Goal: Communication & Community: Share content

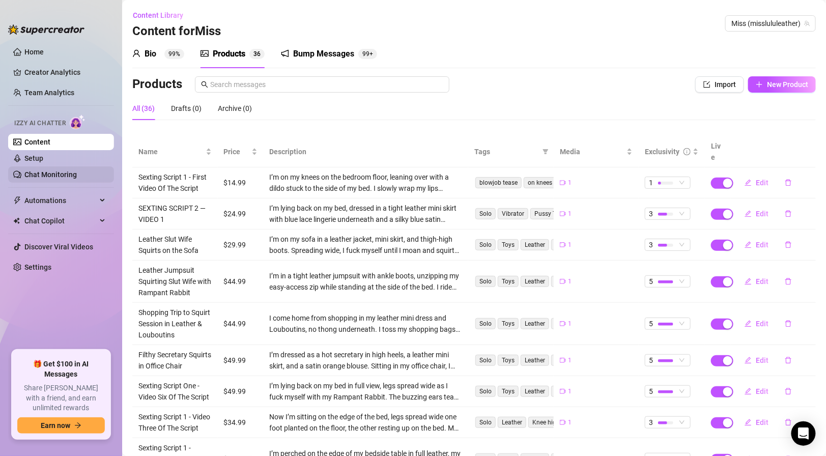
click at [77, 174] on link "Chat Monitoring" at bounding box center [50, 174] width 52 height 8
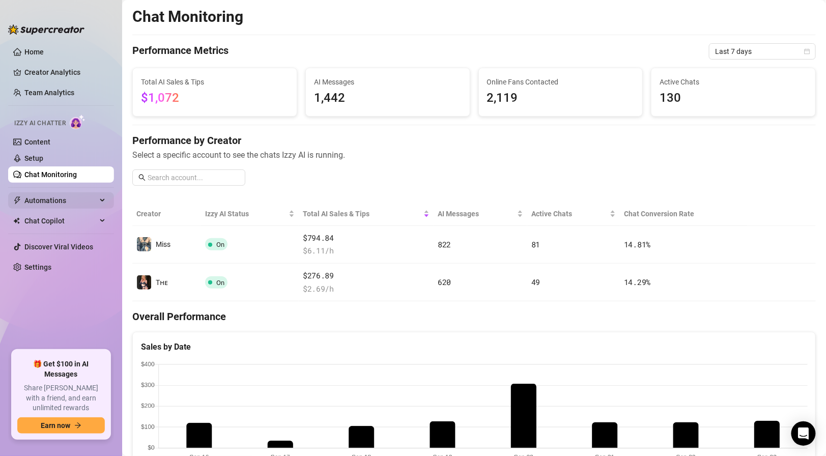
click at [37, 204] on span "Automations" at bounding box center [60, 200] width 72 height 16
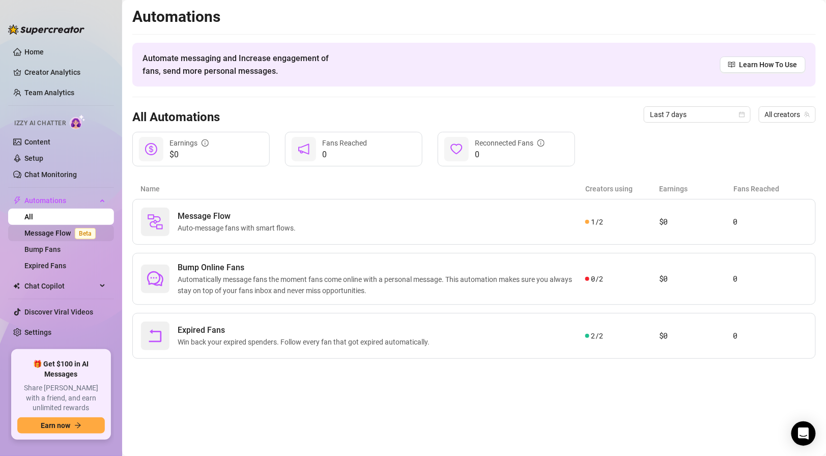
click at [46, 236] on link "Message Flow Beta" at bounding box center [61, 233] width 75 height 8
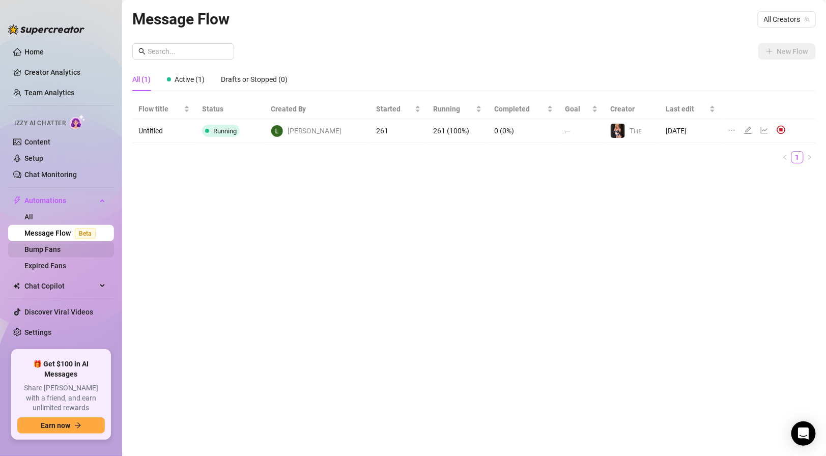
click at [45, 249] on link "Bump Fans" at bounding box center [42, 249] width 36 height 8
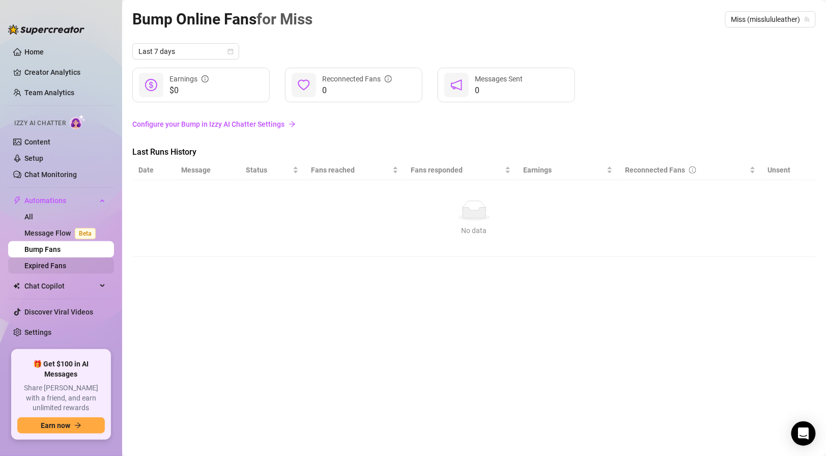
click at [50, 263] on link "Expired Fans" at bounding box center [45, 265] width 42 height 8
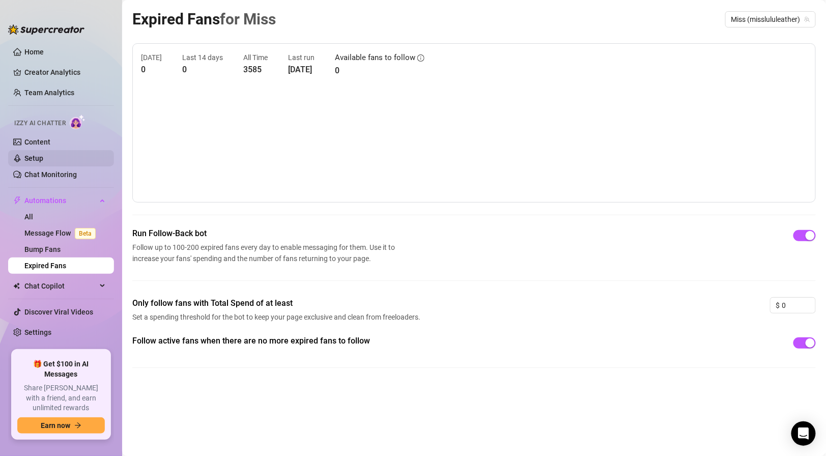
click at [35, 157] on link "Setup" at bounding box center [33, 158] width 19 height 8
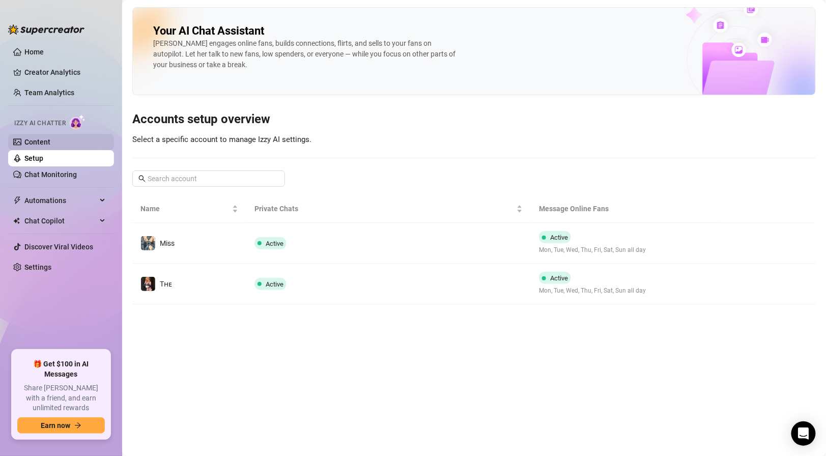
click at [33, 145] on link "Content" at bounding box center [37, 142] width 26 height 8
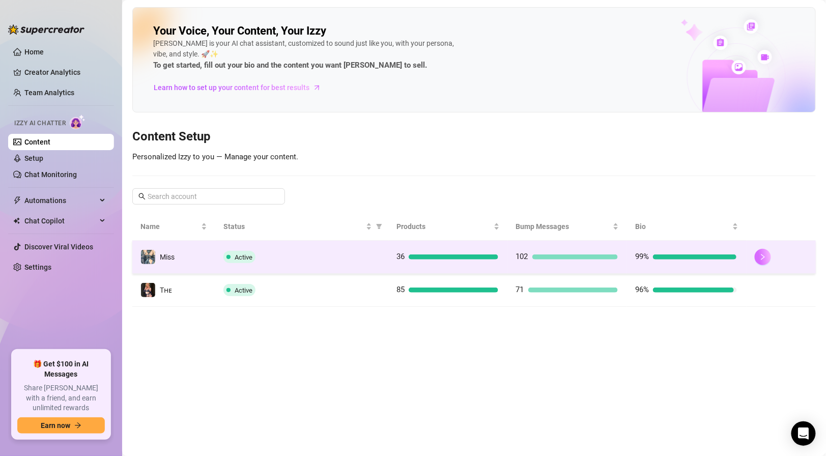
click at [759, 262] on button "button" at bounding box center [762, 257] width 16 height 16
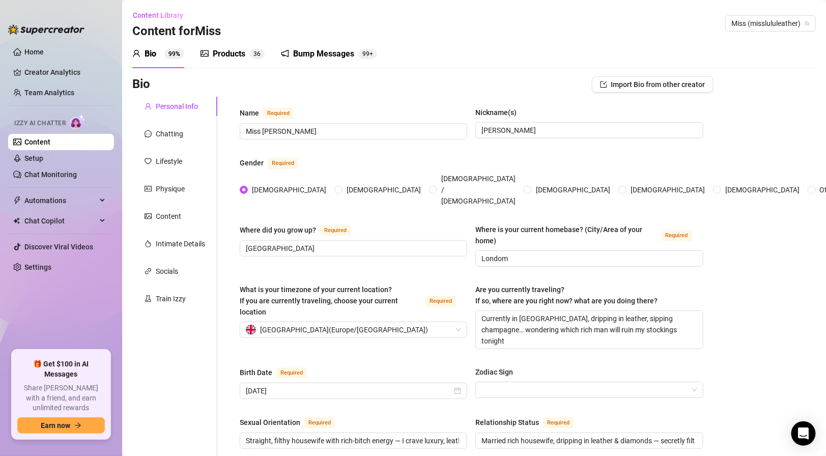
click at [236, 51] on div "Products" at bounding box center [229, 54] width 33 height 12
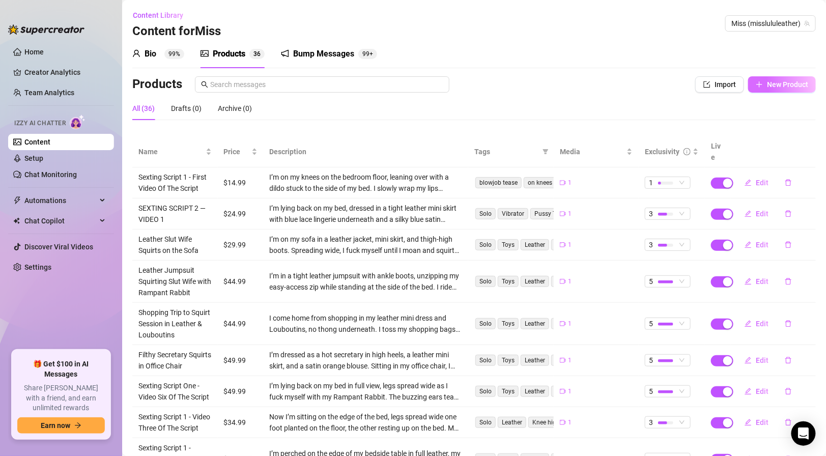
click at [768, 84] on span "New Product" at bounding box center [787, 84] width 41 height 8
type textarea "Type your message here..."
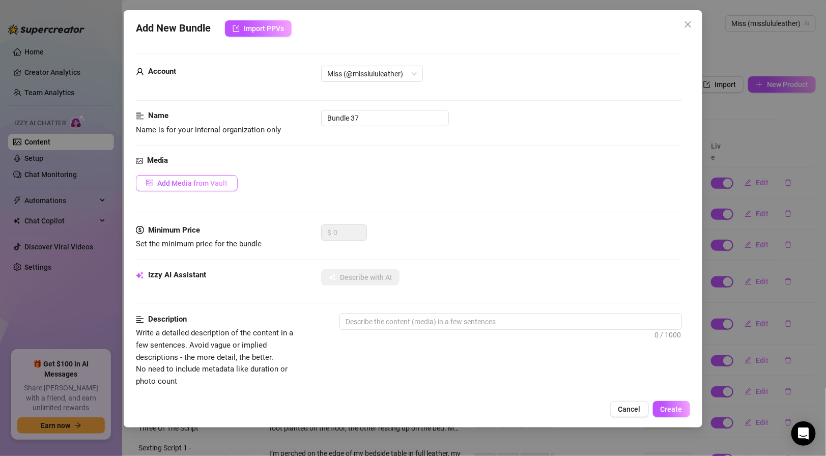
click at [211, 177] on button "Add Media from Vault" at bounding box center [187, 183] width 102 height 16
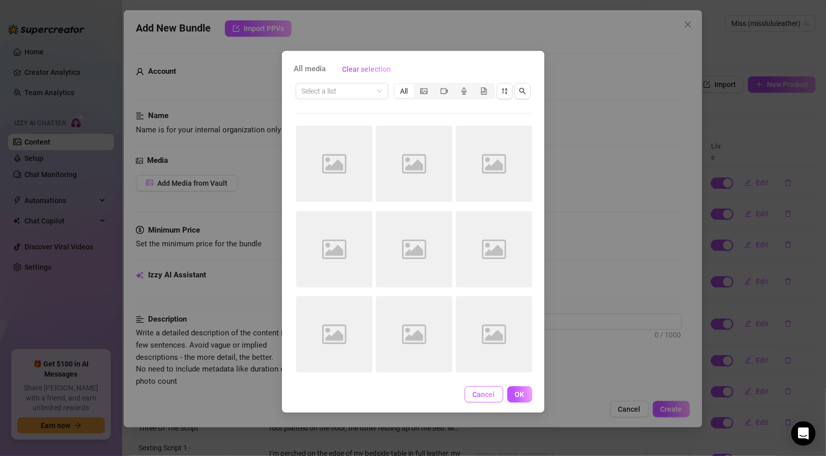
click at [486, 397] on span "Cancel" at bounding box center [484, 394] width 22 height 8
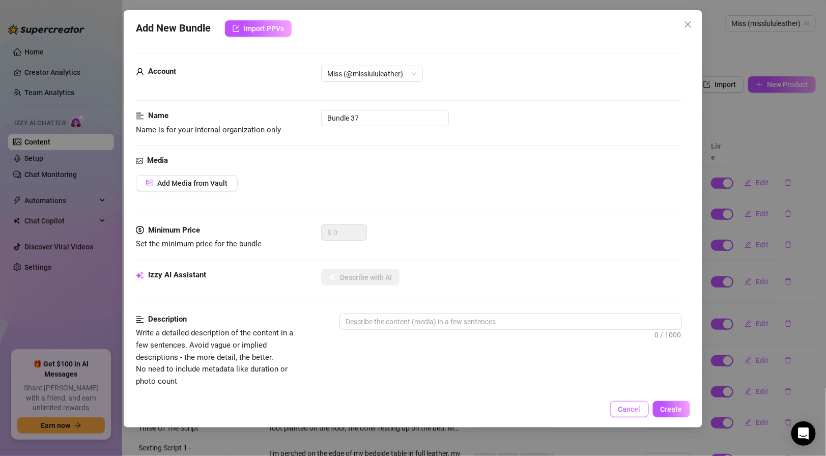
click at [623, 405] on span "Cancel" at bounding box center [629, 409] width 22 height 8
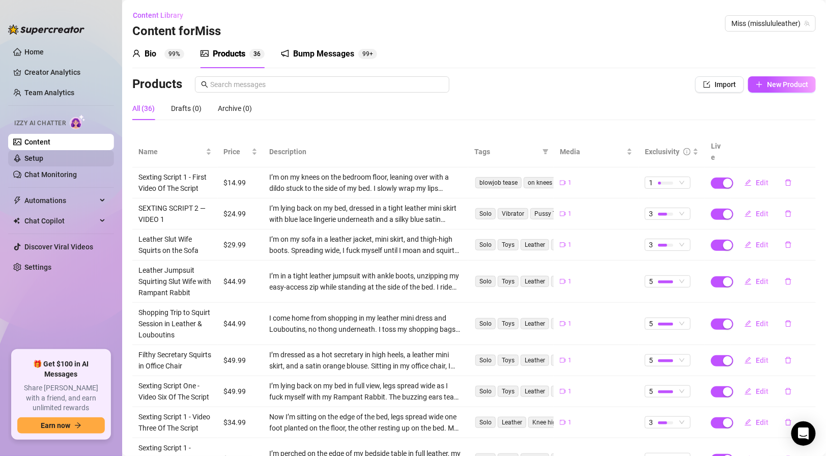
click at [31, 158] on link "Setup" at bounding box center [33, 158] width 19 height 8
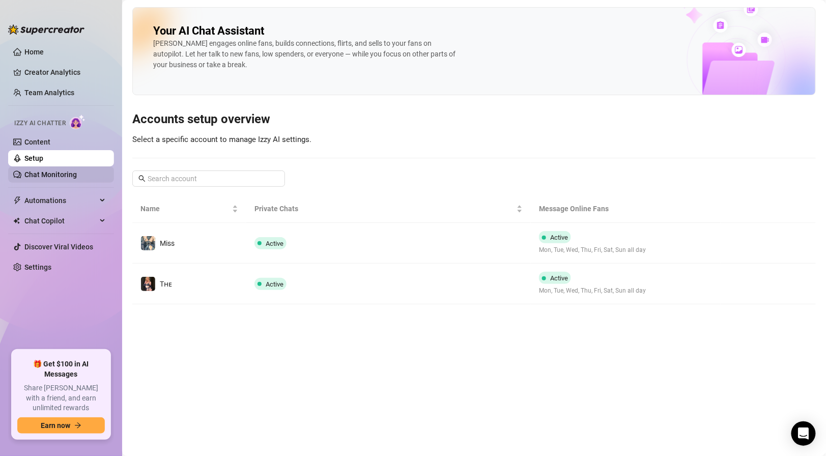
click at [38, 170] on link "Chat Monitoring" at bounding box center [50, 174] width 52 height 8
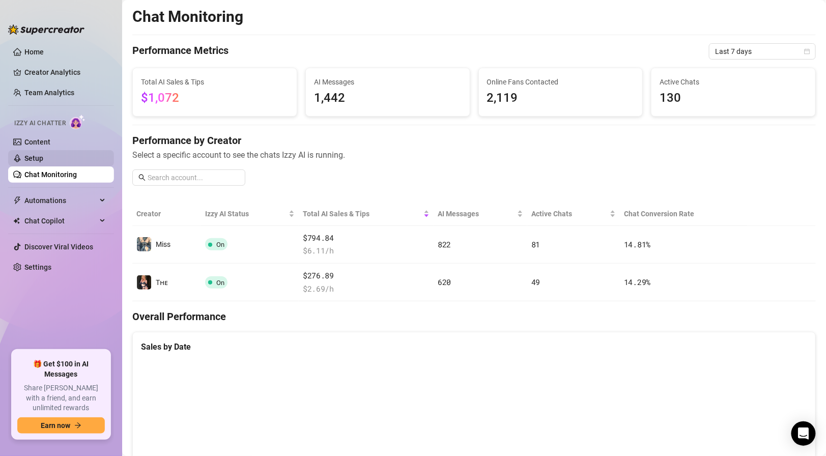
click at [35, 158] on link "Setup" at bounding box center [33, 158] width 19 height 8
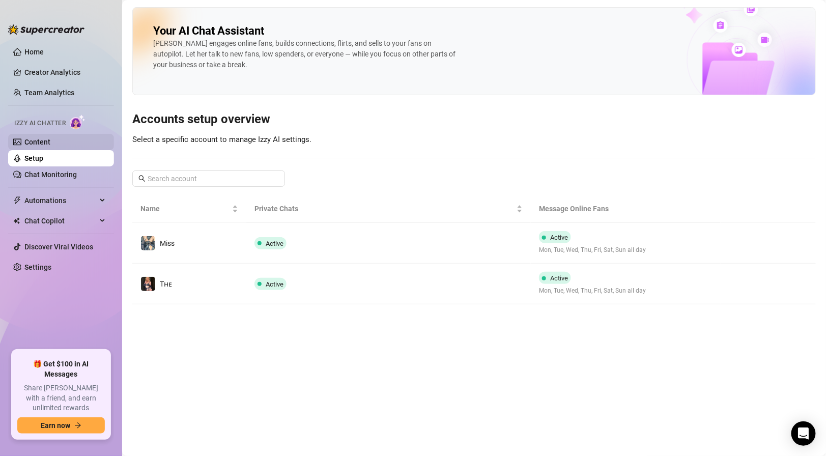
click at [29, 142] on link "Content" at bounding box center [37, 142] width 26 height 8
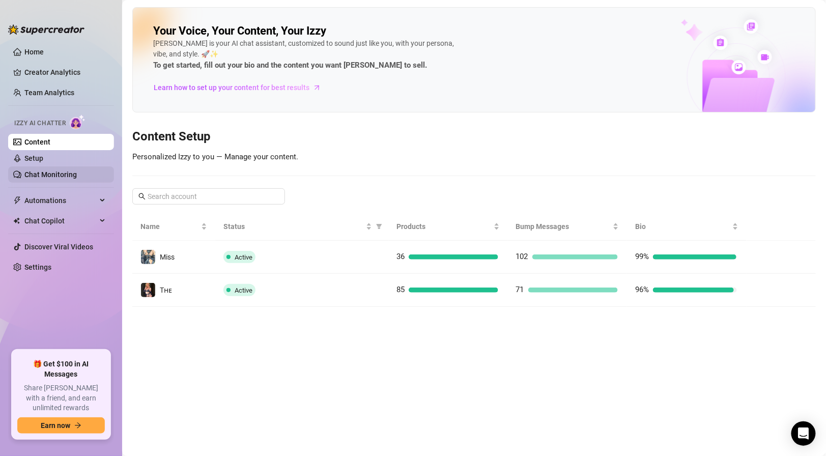
click at [41, 172] on link "Chat Monitoring" at bounding box center [50, 174] width 52 height 8
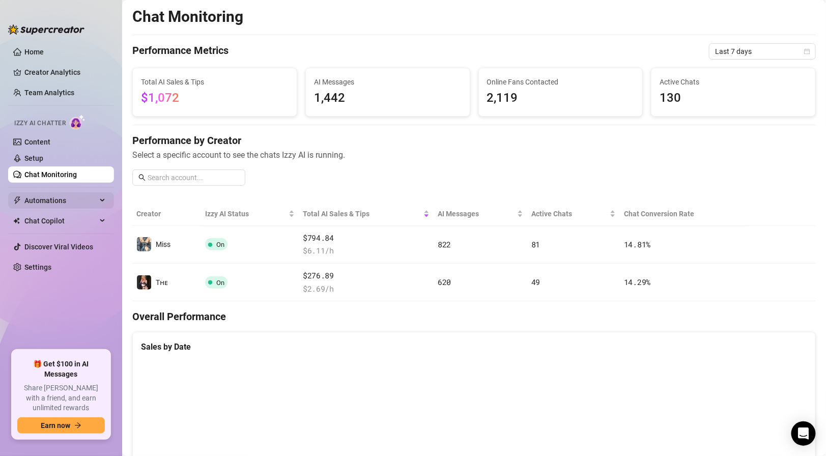
click at [49, 201] on span "Automations" at bounding box center [60, 200] width 72 height 16
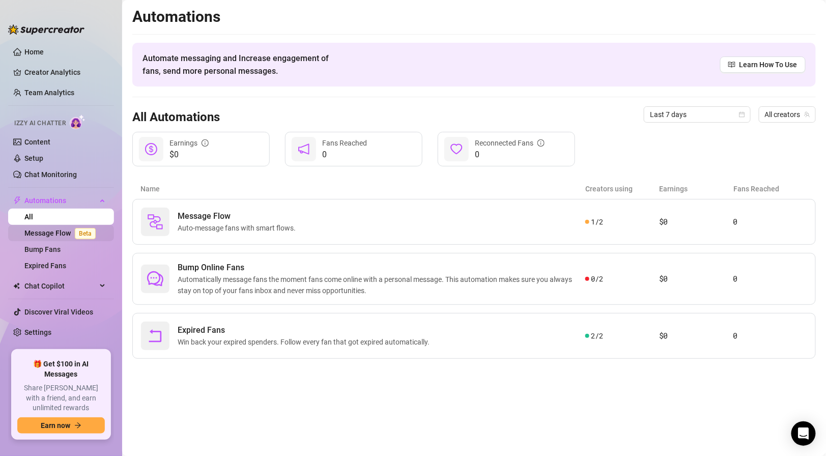
click at [49, 233] on link "Message Flow Beta" at bounding box center [61, 233] width 75 height 8
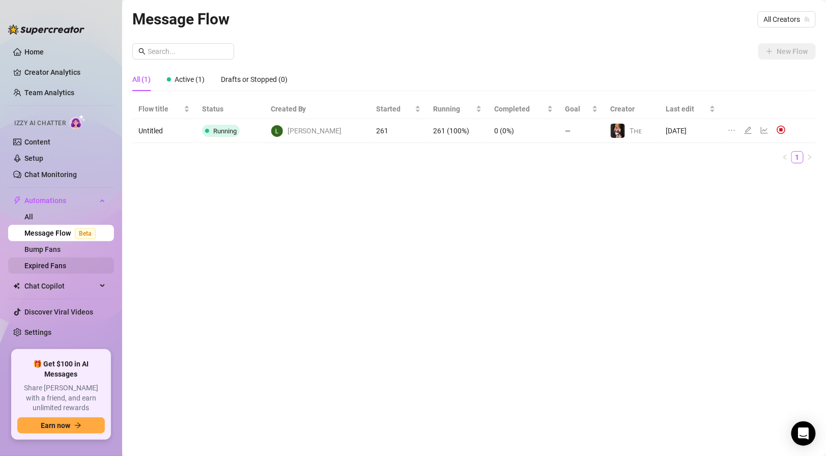
click at [50, 261] on link "Expired Fans" at bounding box center [45, 265] width 42 height 8
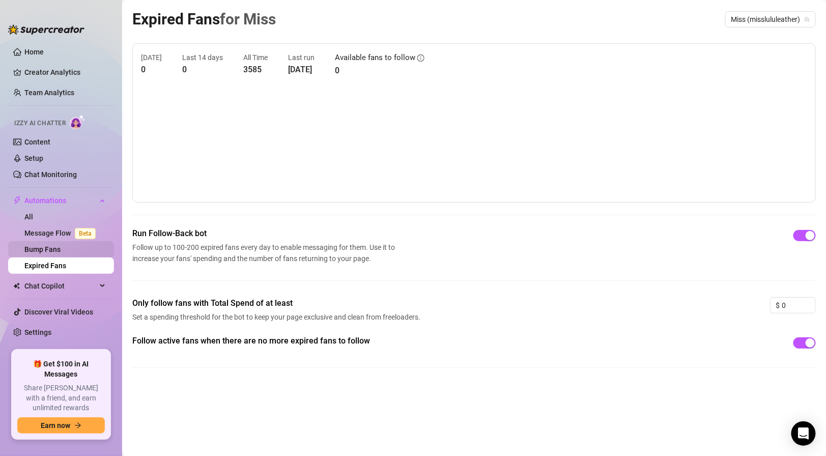
click at [45, 246] on link "Bump Fans" at bounding box center [42, 249] width 36 height 8
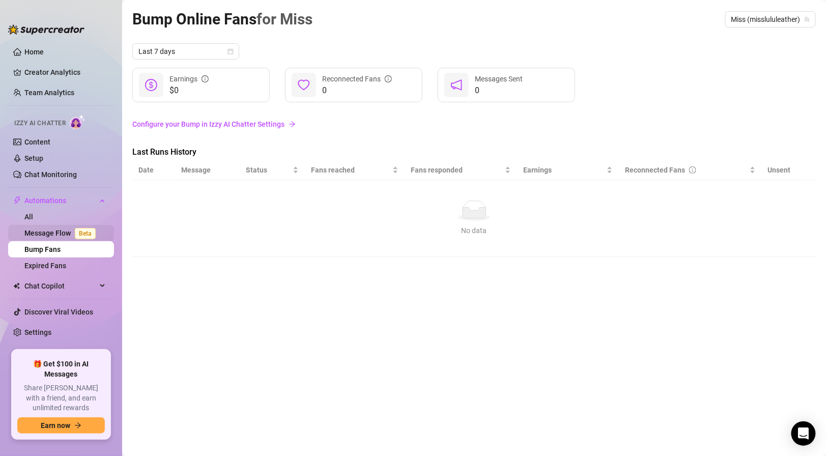
click at [41, 236] on link "Message Flow Beta" at bounding box center [61, 233] width 75 height 8
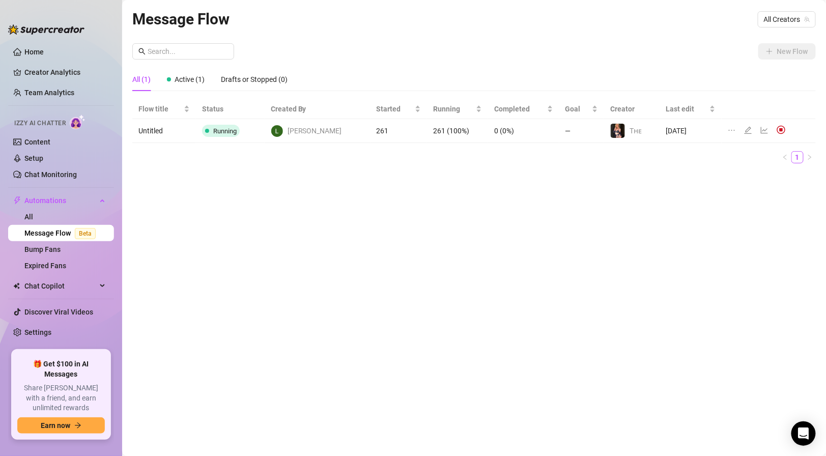
click at [293, 130] on div "[PERSON_NAME]" at bounding box center [306, 131] width 71 height 13
click at [559, 134] on td "—" at bounding box center [581, 131] width 45 height 24
click at [760, 129] on icon "line-chart" at bounding box center [764, 130] width 8 height 8
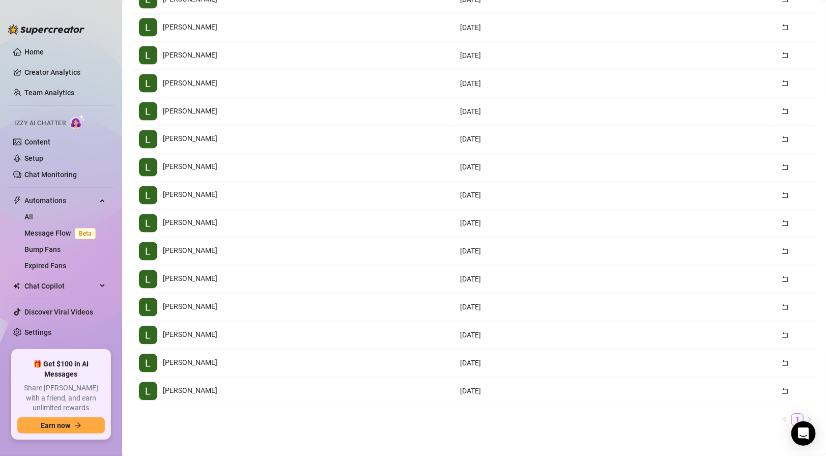
scroll to position [557, 0]
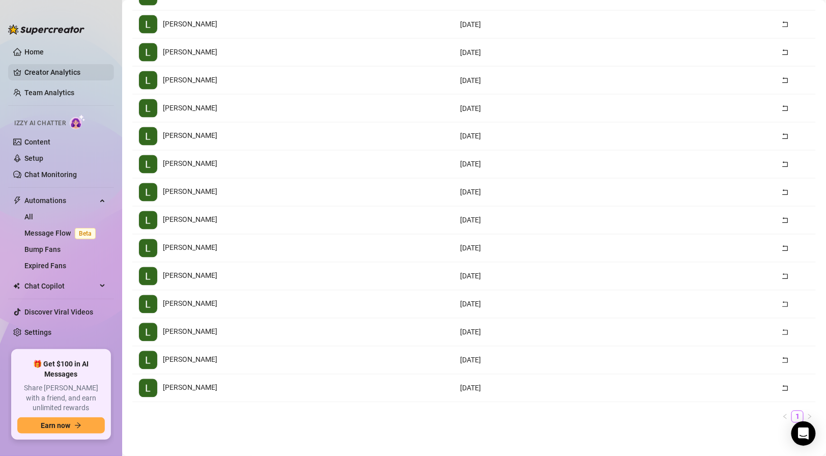
click at [35, 67] on link "Creator Analytics" at bounding box center [64, 72] width 81 height 16
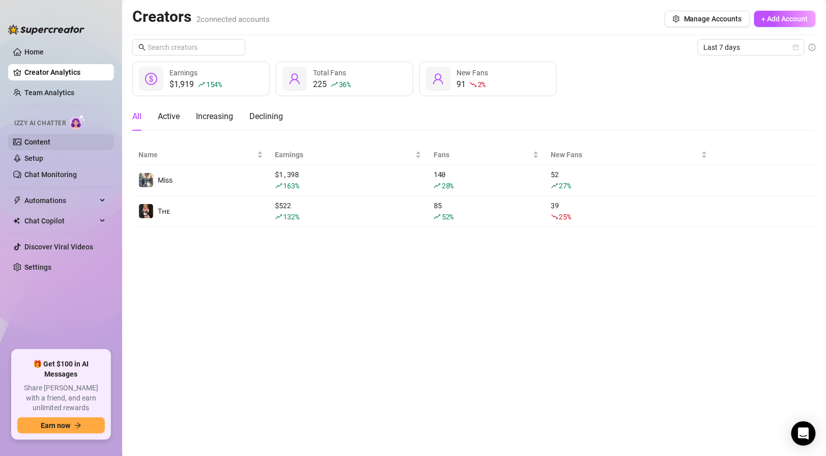
click at [50, 146] on link "Content" at bounding box center [37, 142] width 26 height 8
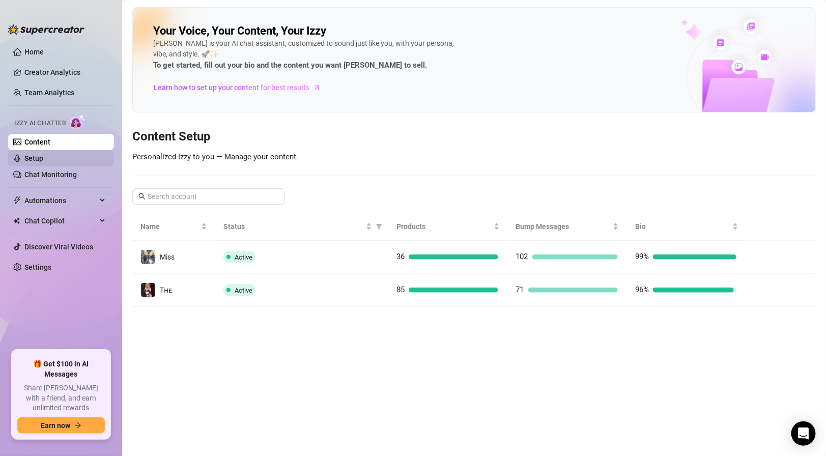
click at [43, 160] on link "Setup" at bounding box center [33, 158] width 19 height 8
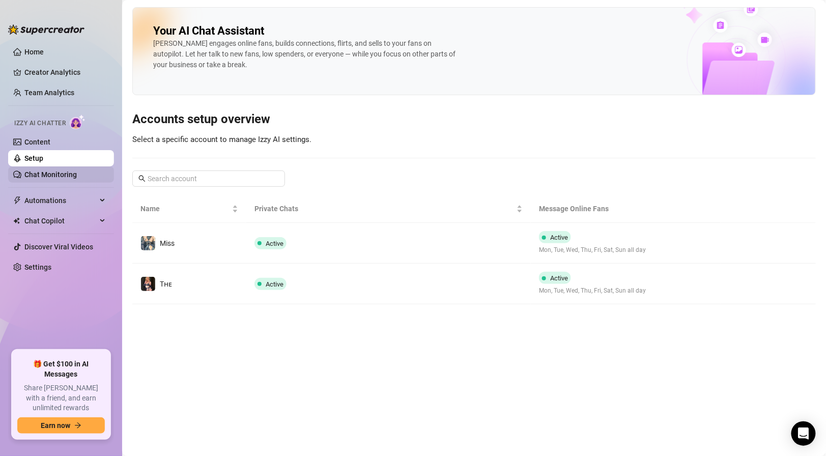
click at [51, 177] on link "Chat Monitoring" at bounding box center [50, 174] width 52 height 8
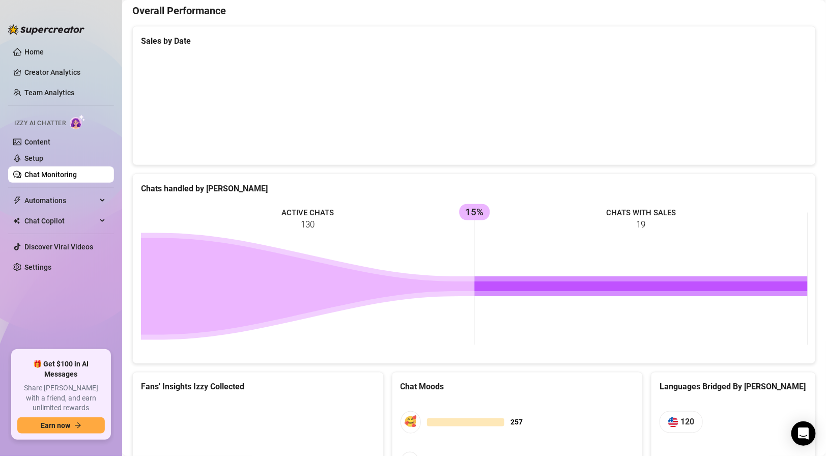
scroll to position [449, 0]
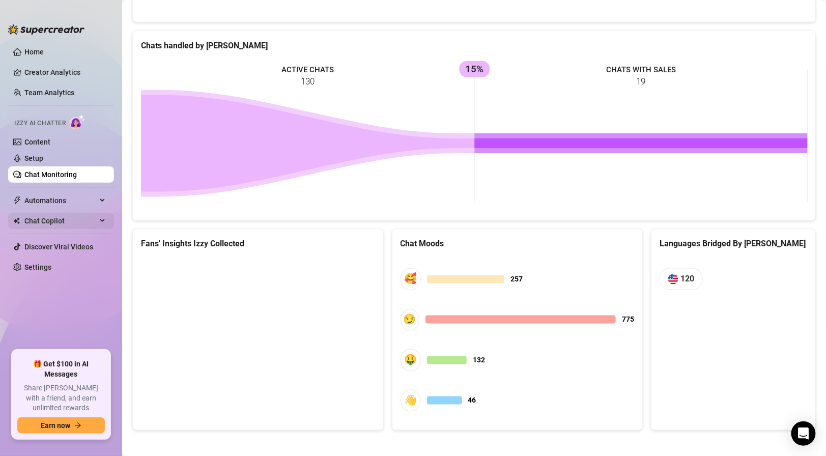
click at [37, 217] on span "Chat Copilot" at bounding box center [60, 221] width 72 height 16
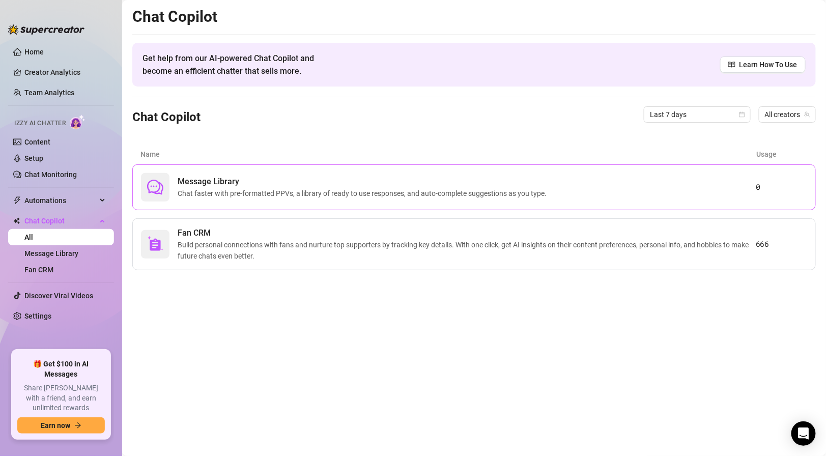
click at [208, 183] on span "Message Library" at bounding box center [364, 182] width 373 height 12
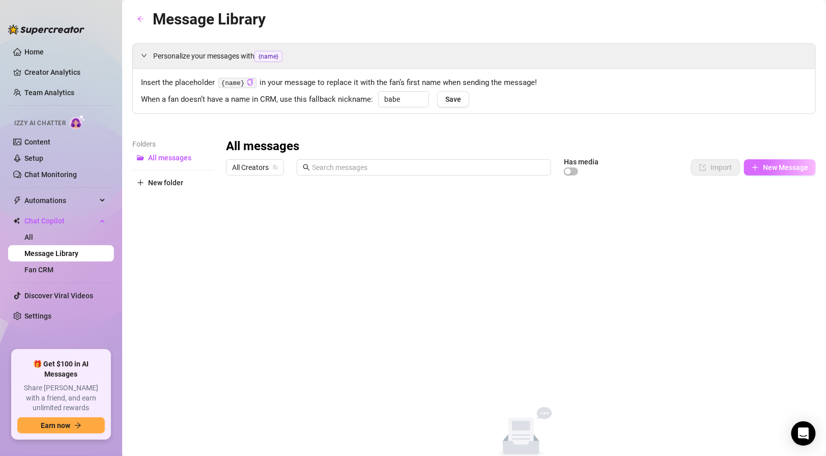
click at [787, 169] on span "New Message" at bounding box center [785, 167] width 45 height 8
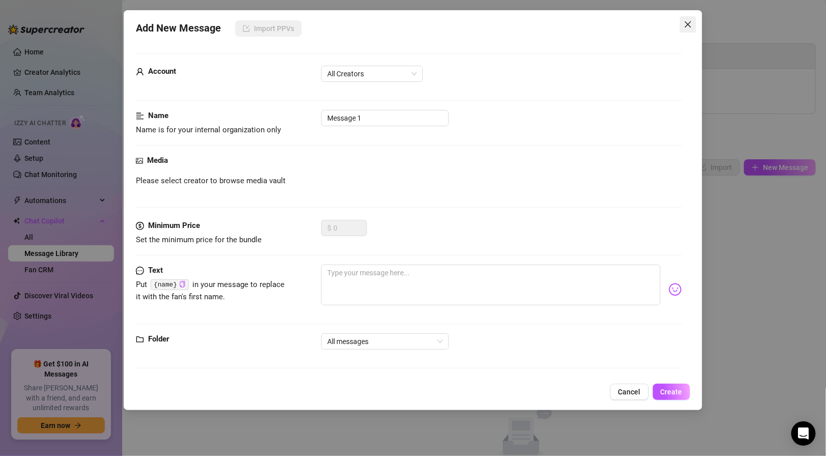
click at [685, 20] on button "Close" at bounding box center [688, 24] width 16 height 16
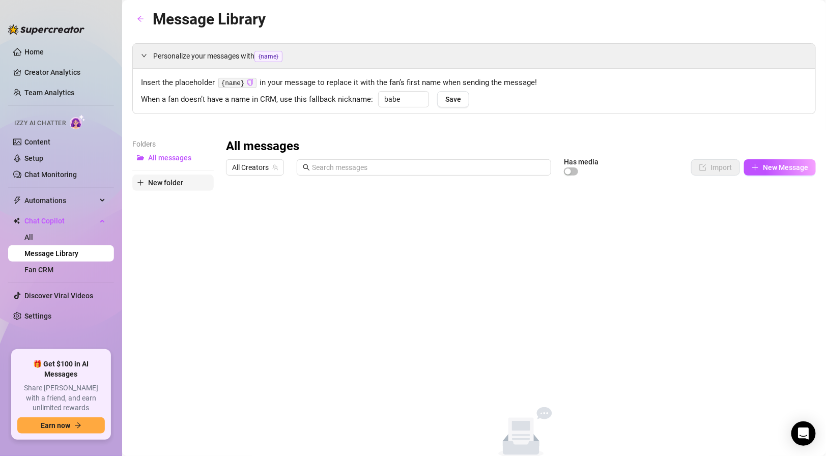
click at [150, 183] on span "New folder" at bounding box center [165, 183] width 35 height 8
click at [152, 172] on input "text" at bounding box center [172, 174] width 81 height 16
type input "S"
type input "Welcome Script"
click at [184, 225] on div "Folders All messages Welcome Script New folder" at bounding box center [172, 305] width 81 height 335
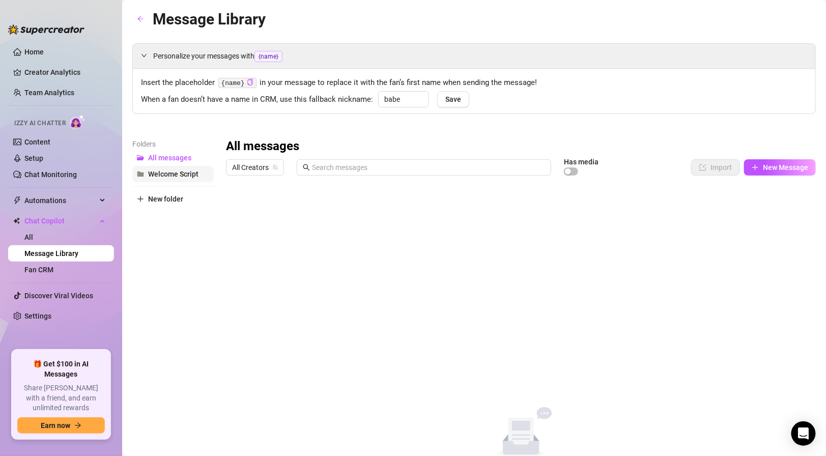
click at [152, 172] on span "Welcome Script" at bounding box center [173, 174] width 50 height 8
click at [774, 168] on span "New Message" at bounding box center [785, 167] width 45 height 8
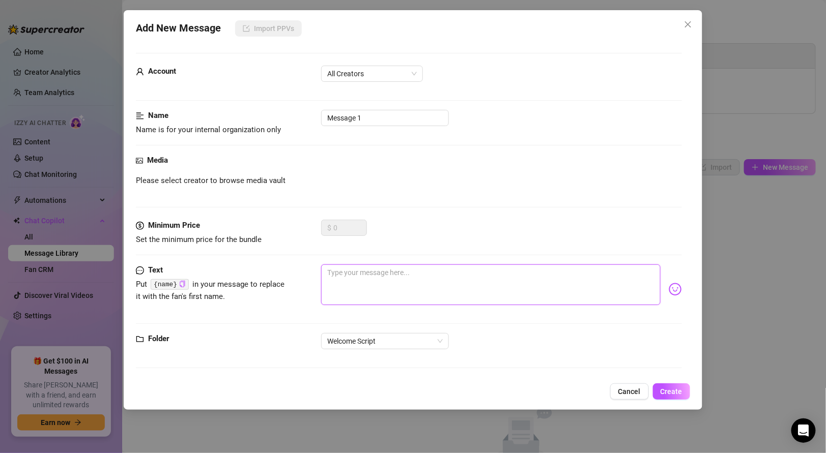
click at [348, 284] on textarea at bounding box center [490, 285] width 339 height 41
paste textarea "{name}… I’m glad you found me 💋 You stood out right away when I saw your name p…"
type textarea "{name}… I’m glad you found me 💋 You stood out right away when I saw your name p…"
click at [329, 274] on textarea "{name}… I’m glad you found me 💋 You stood out right away when I saw your name p…" at bounding box center [490, 285] width 339 height 41
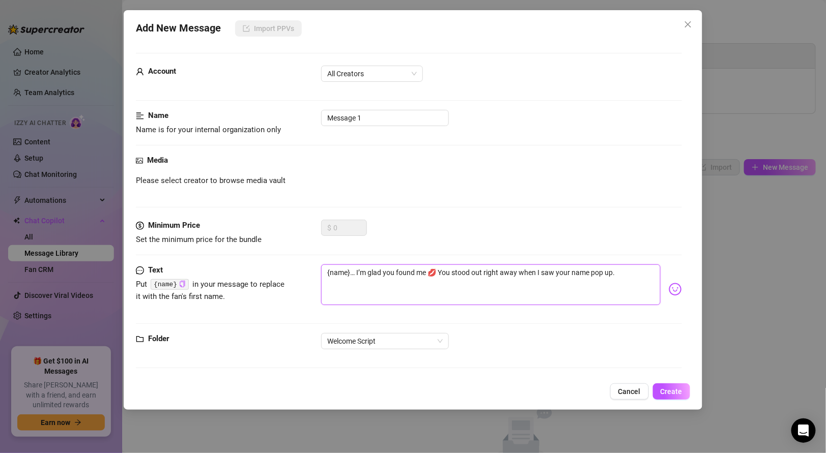
type textarea "{name}… I’m glad you found me 💋 You stood out right away when I saw your name p…"
click at [613, 275] on textarea "{name}… I’m glad you found me 💋 You stood out right away when I saw your name p…" at bounding box center [490, 285] width 339 height 41
type textarea "{name}… I’m glad you found me 💋 You stood out right away when I saw your name p…"
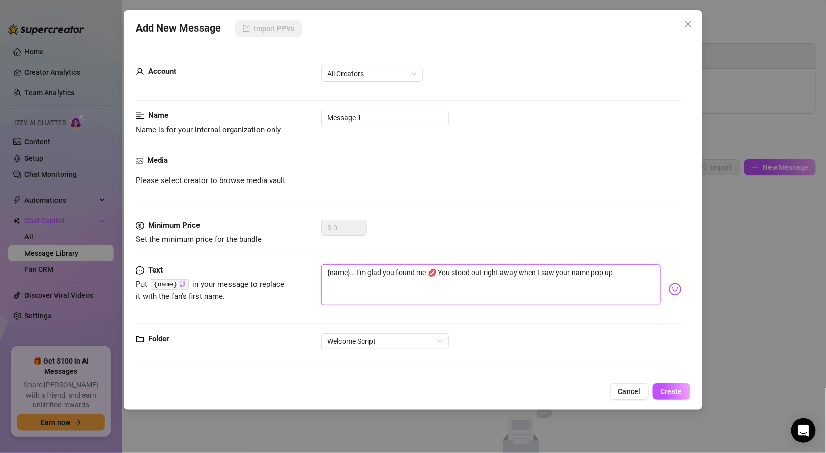
type textarea "{name}… I’m glad you found me 💋 You stood out right away when I saw your name p…"
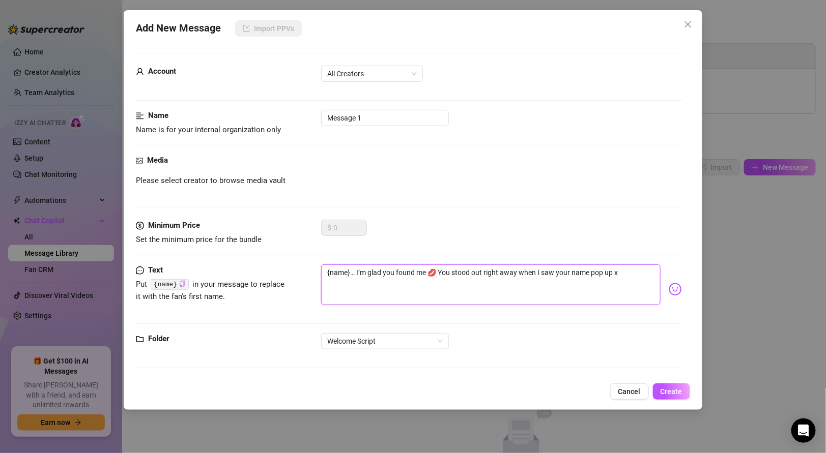
type textarea "{name}… I’m glad you found me 💋 You stood out right away when I saw your name p…"
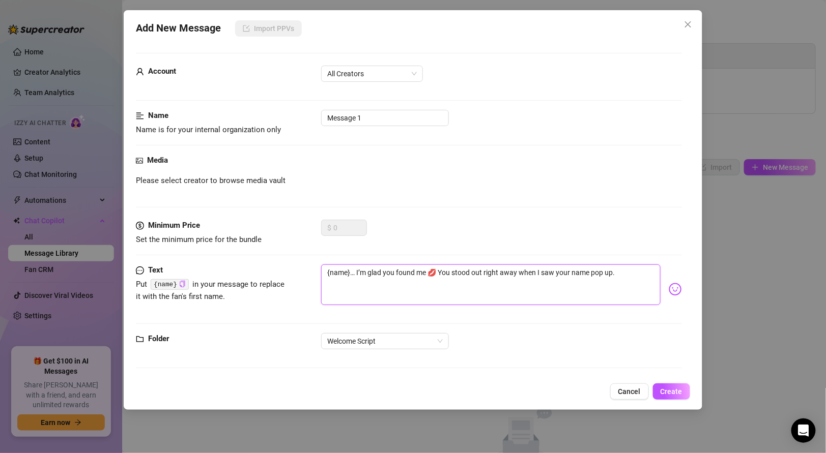
type textarea "{name}… I’m glad you found me 💋 You stood out right away when I saw your name p…"
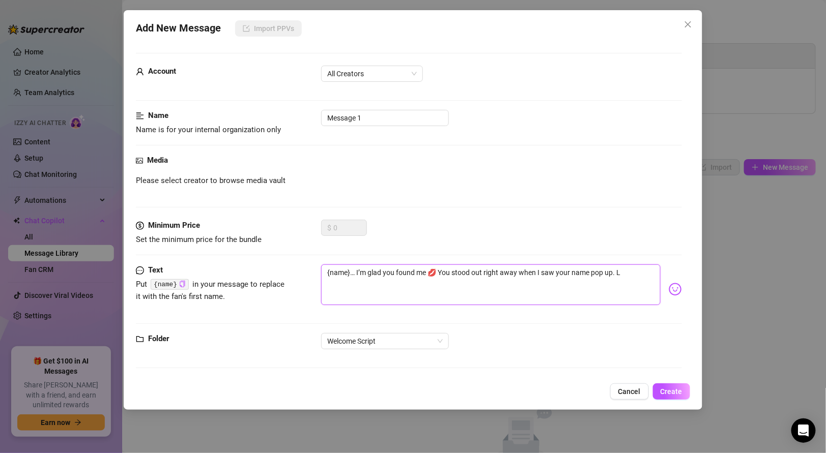
type textarea "{name}… I’m glad you found me 💋 You stood out right away when I saw your name p…"
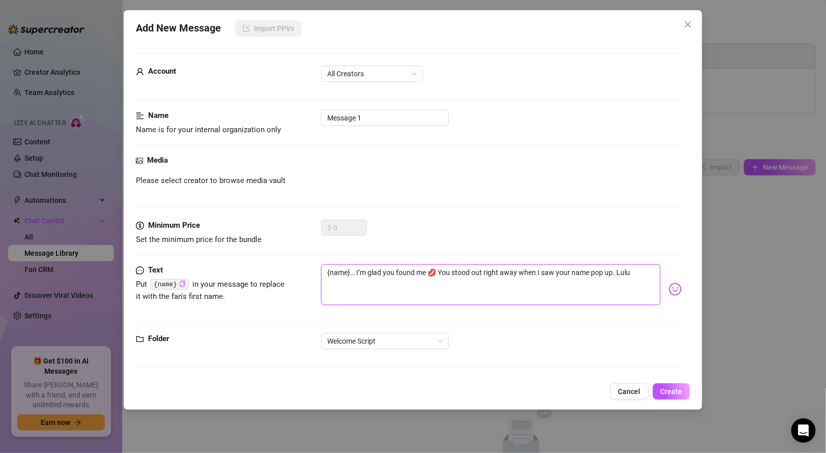
type textarea "{name}… I’m glad you found me 💋 You stood out right away when I saw your name p…"
click at [357, 72] on span "All Creators" at bounding box center [372, 73] width 90 height 15
type textarea "{name}… I’m glad you found me 💋 You stood out right away when I saw your name p…"
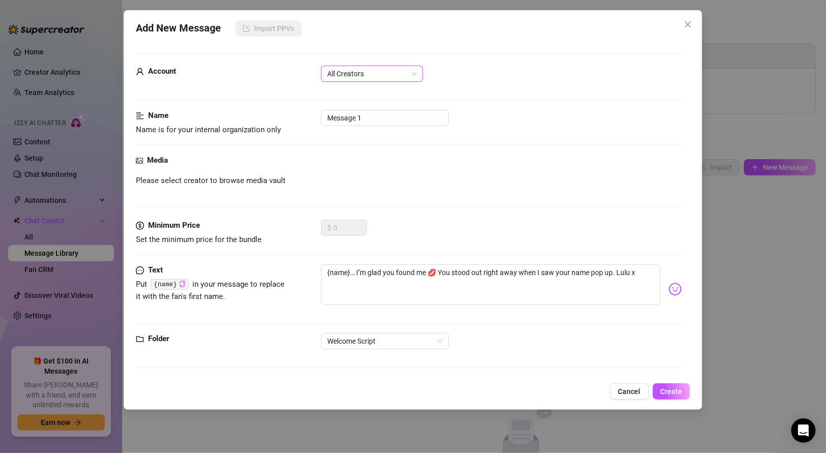
click at [357, 72] on span "All Creators" at bounding box center [372, 73] width 90 height 15
click at [678, 395] on button "Create" at bounding box center [671, 392] width 37 height 16
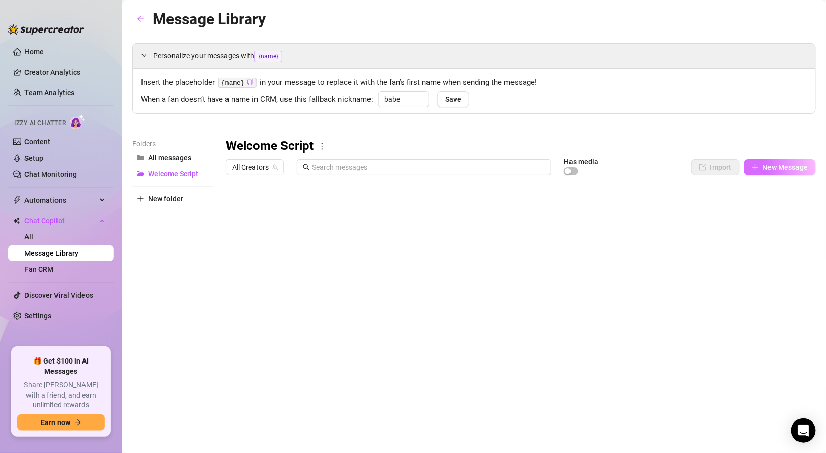
click at [775, 171] on button "New Message" at bounding box center [780, 167] width 72 height 16
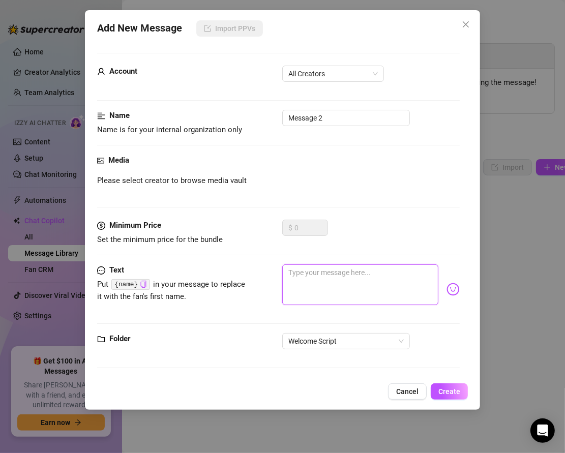
click at [293, 281] on textarea at bounding box center [360, 285] width 157 height 41
paste textarea "So tell me… what was it that made you pause on my page? Was it the heels, the l…"
type textarea "So tell me… what was it that made you pause on my page? Was it the heels, the l…"
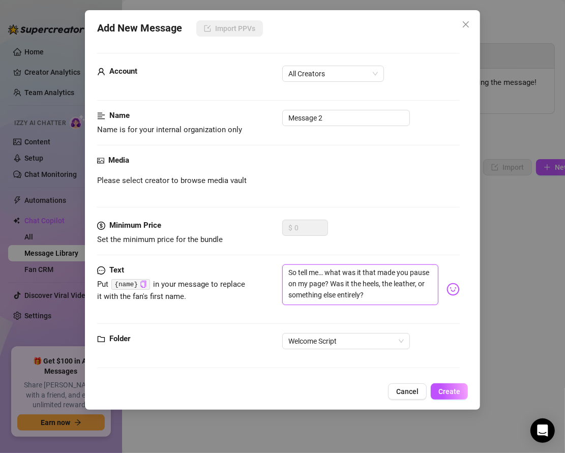
type textarea "So tell me… what was it that made you pause on my page? Was it the heels, the l…"
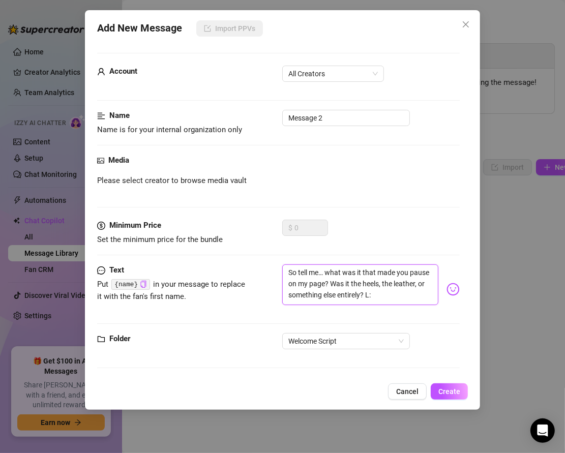
type textarea "So tell me… what was it that made you pause on my page? Was it the heels, the l…"
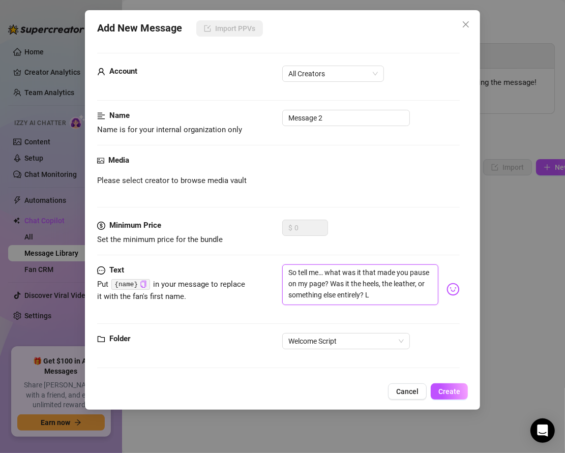
type textarea "So tell me… what was it that made you pause on my page? Was it the heels, the l…"
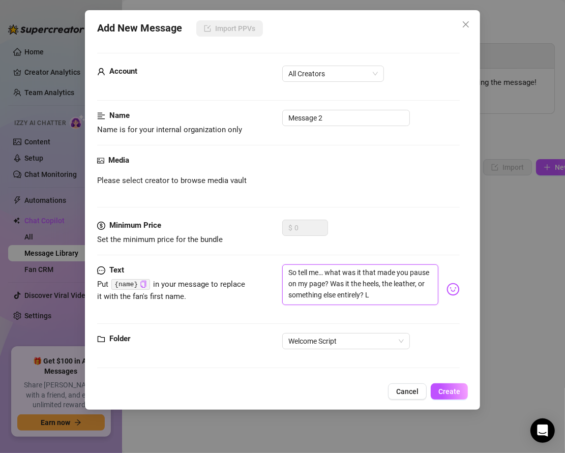
type textarea "So tell me… what was it that made you pause on my page? Was it the heels, the l…"
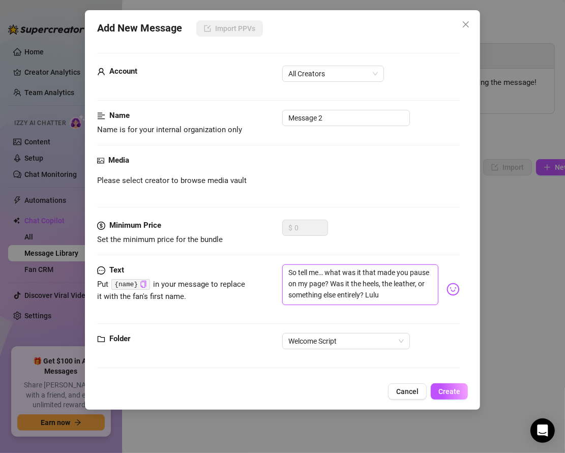
type textarea "So tell me… what was it that made you pause on my page? Was it the heels, the l…"
click at [303, 70] on span "All Creators" at bounding box center [333, 73] width 90 height 15
type textarea "So tell me… what was it that made you pause on my page? Was it the heels, the l…"
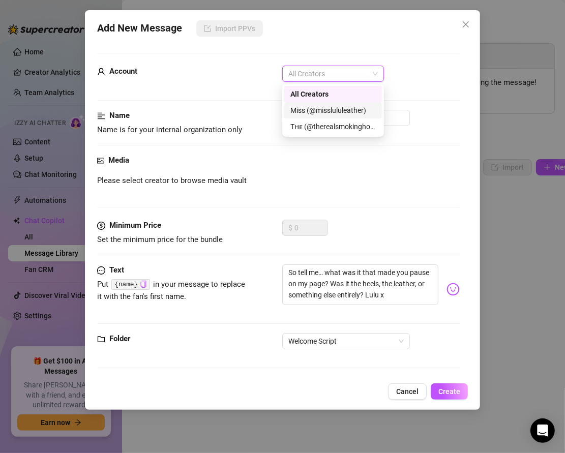
click at [306, 111] on div "Miss (@misslululeather)" at bounding box center [332, 110] width 85 height 11
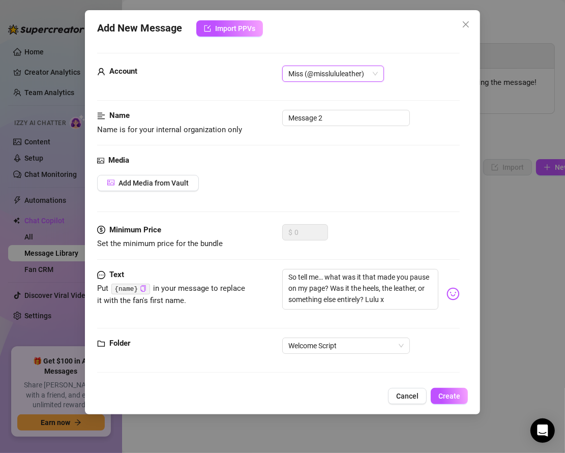
click at [308, 73] on span "Miss (@misslululeather)" at bounding box center [333, 73] width 90 height 15
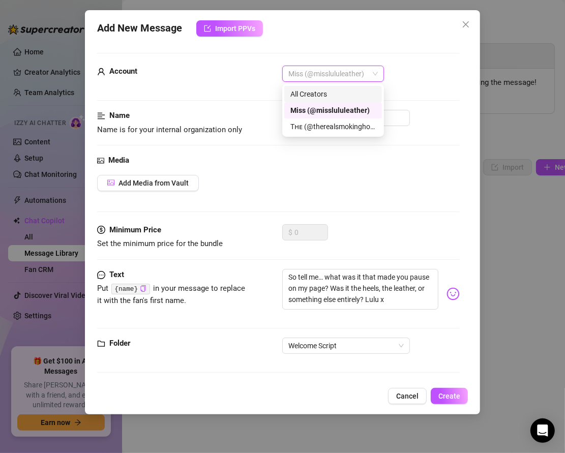
click at [307, 89] on div "All Creators" at bounding box center [332, 94] width 85 height 11
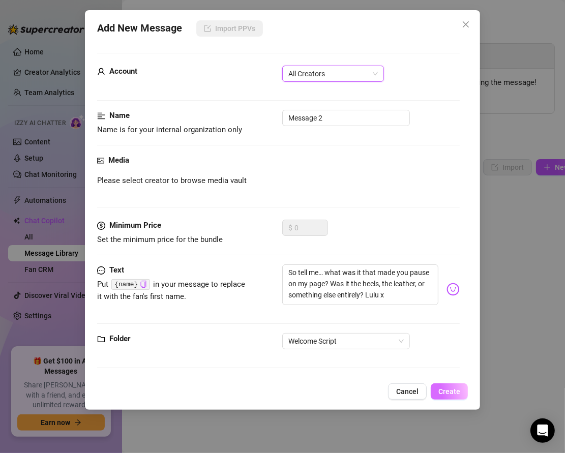
click at [444, 393] on span "Create" at bounding box center [449, 392] width 22 height 8
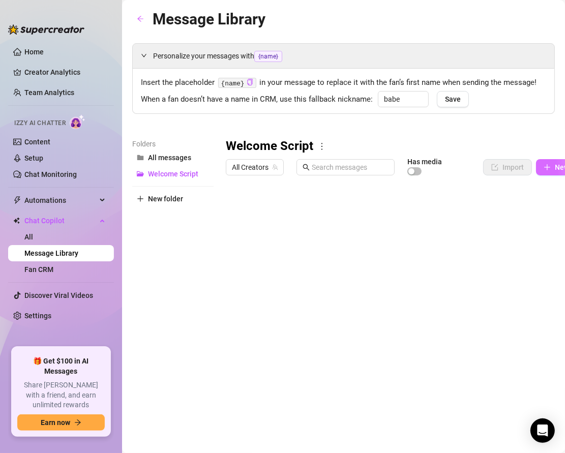
click at [547, 171] on span "button" at bounding box center [547, 167] width 7 height 8
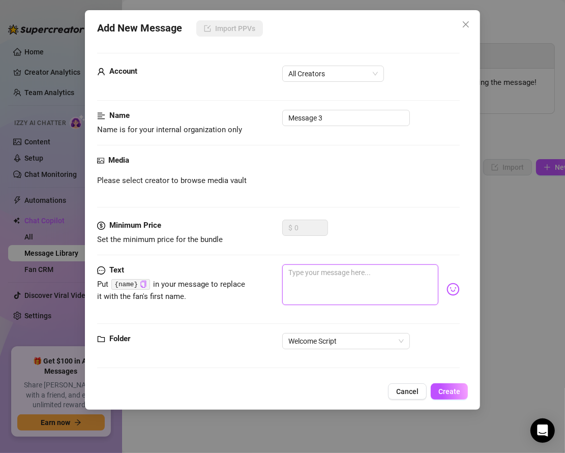
click at [303, 276] on textarea at bounding box center [360, 285] width 157 height 41
paste textarea "Since splitting from my ex, I’ve embraced this life fully — leather every day, …"
type textarea "Since splitting from my ex, I’ve embraced this life fully — leather every day, …"
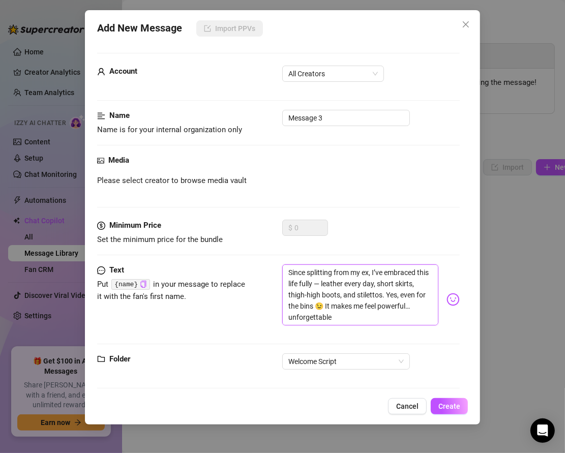
type textarea "Since splitting from my ex, I’ve embraced this life fully — leather every day, …"
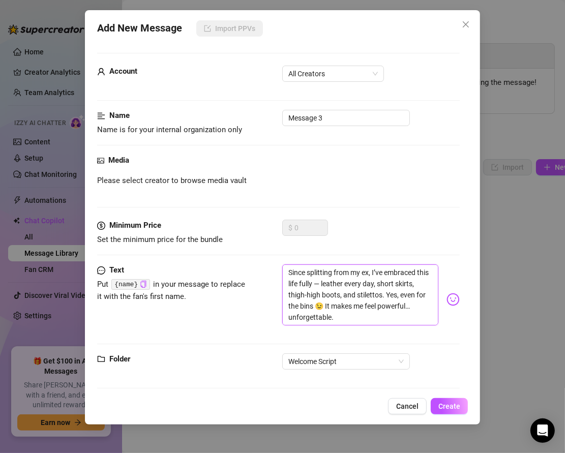
type textarea "Since splitting from my ex, I’ve embraced this life fully — leather every day, …"
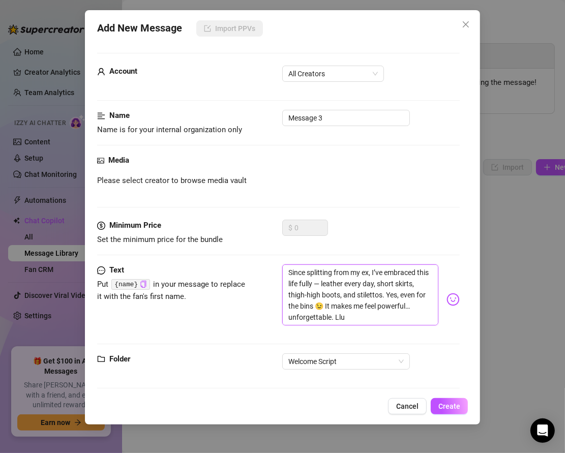
type textarea "Since splitting from my ex, I’ve embraced this life fully — leather every day, …"
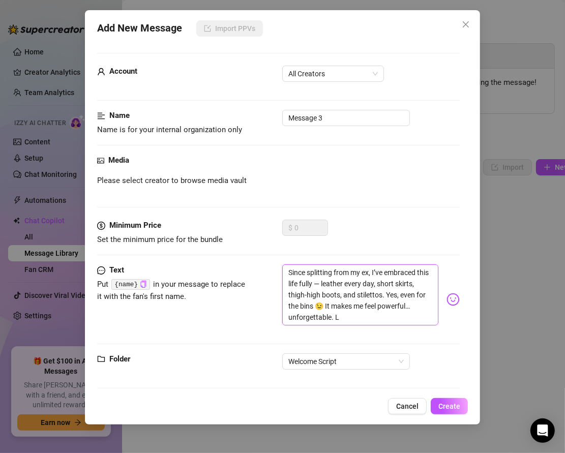
type textarea "Since splitting from my ex, I’ve embraced this life fully — leather every day, …"
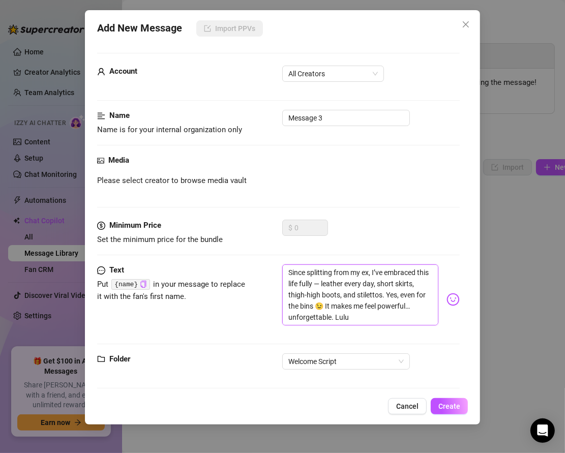
type textarea "Since splitting from my ex, I’ve embraced this life fully — leather every day, …"
click at [320, 285] on textarea "Since splitting from my ex, I’ve embraced this life fully — leather every day, …" at bounding box center [360, 295] width 157 height 61
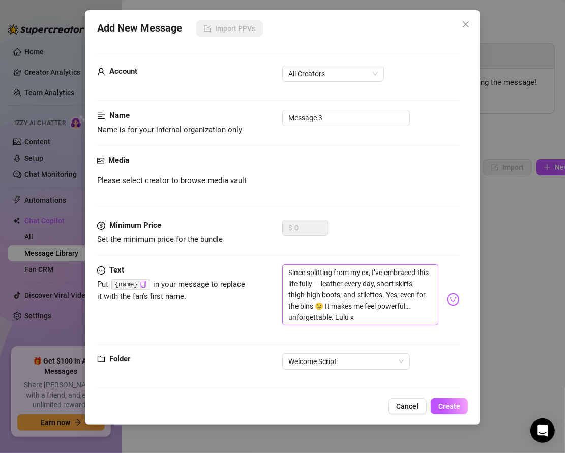
type textarea "Since splitting from my ex, I’ve embraced this life fully leather every day, sh…"
click at [255, 321] on div "Text Put {name} in your message to replace it with the fan's first name. Since …" at bounding box center [278, 300] width 363 height 70
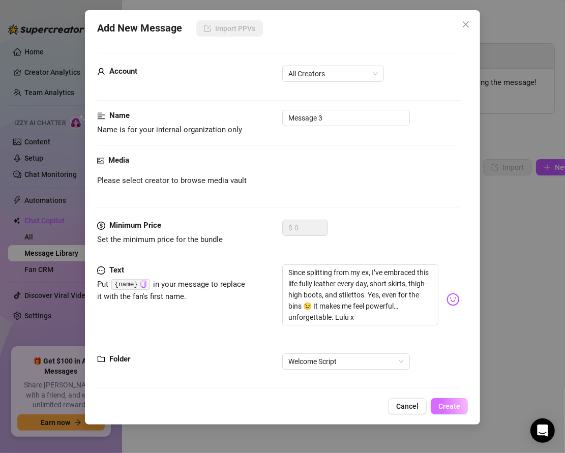
click at [447, 405] on span "Create" at bounding box center [449, 406] width 22 height 8
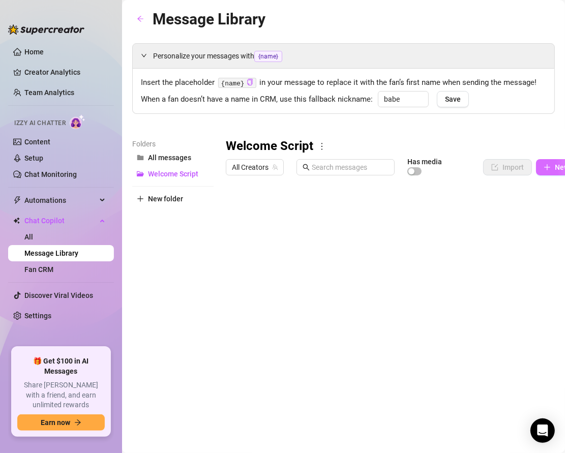
click at [544, 169] on icon "plus" at bounding box center [547, 167] width 7 height 7
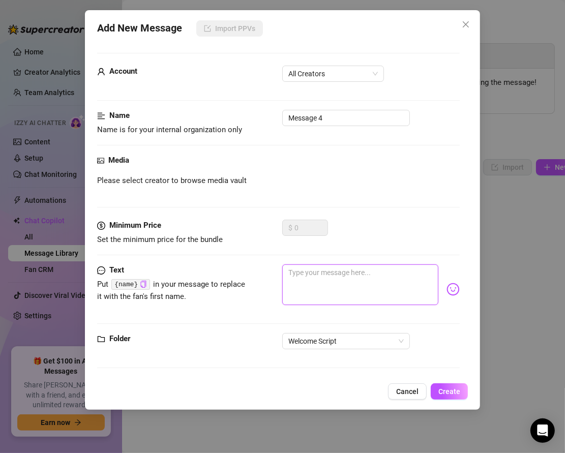
click at [314, 285] on textarea at bounding box center [360, 285] width 157 height 41
paste textarea "There’s nothing like the sound of heels on the floor or leather hugging every i…"
type textarea "There’s nothing like the sound of heels on the floor or leather hugging every i…"
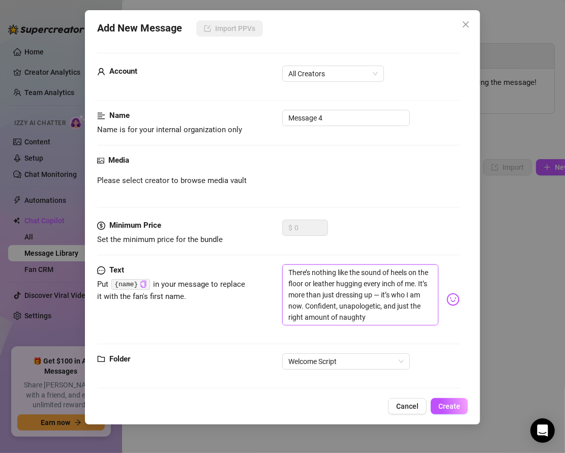
click at [382, 291] on textarea "There’s nothing like the sound of heels on the floor or leather hugging every i…" at bounding box center [360, 295] width 157 height 61
type textarea "There’s nothing like the sound of heels on the floor or leather hugging every i…"
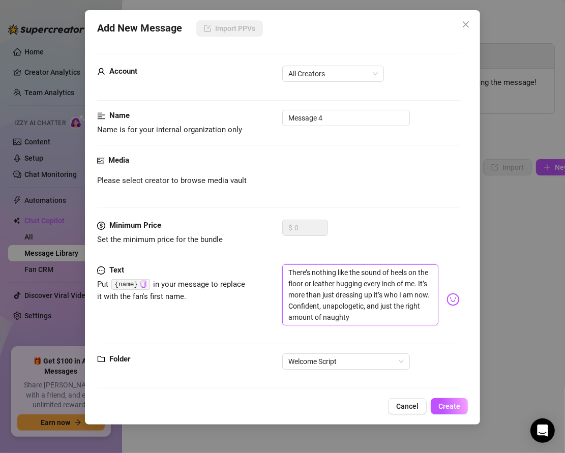
type textarea "There’s nothing like the sound of heels on the floor or leather hugging every i…"
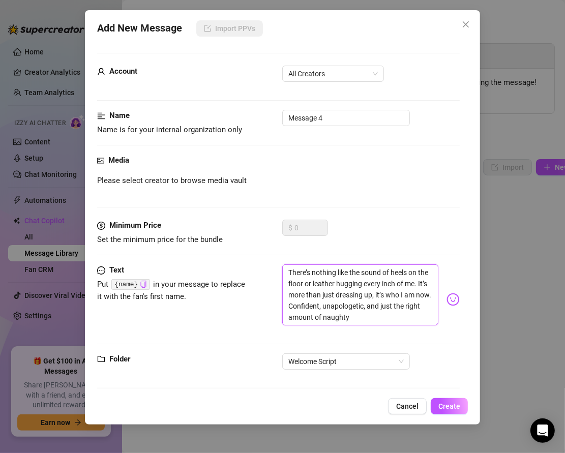
type textarea "There’s nothing like the sound of heels on the floor or leather hugging every i…"
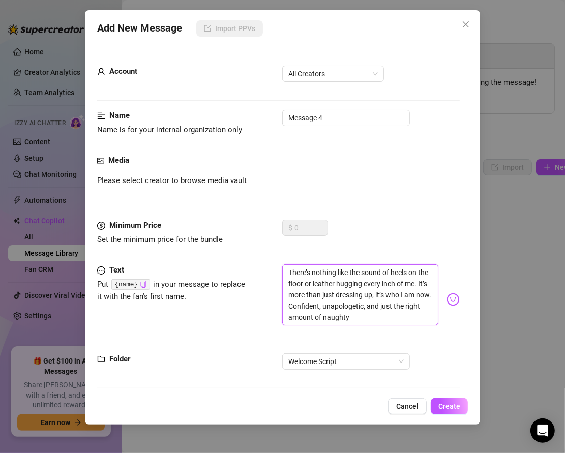
type textarea "There’s nothing like the sound of heels on the floor or leather hugging every i…"
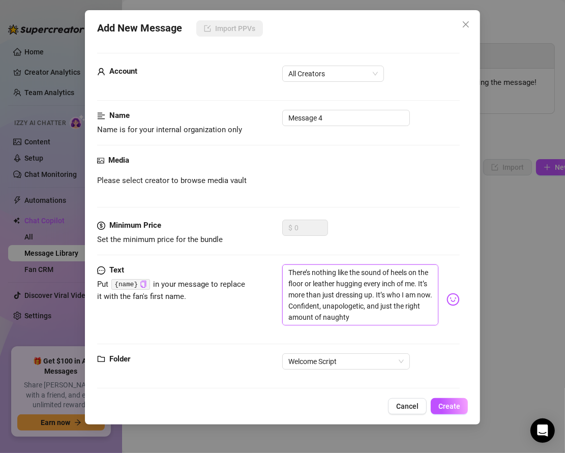
type textarea "There’s nothing like the sound of heels on the floor or leather hugging every i…"
click at [370, 329] on div "There’s nothing like the sound of heels on the floor or leather hugging every i…" at bounding box center [371, 300] width 178 height 70
click at [355, 315] on textarea "There’s nothing like the sound of heels on the floor or leather hugging every i…" at bounding box center [360, 295] width 157 height 61
type textarea "There’s nothing like the sound of heels on the floor or leather hugging every i…"
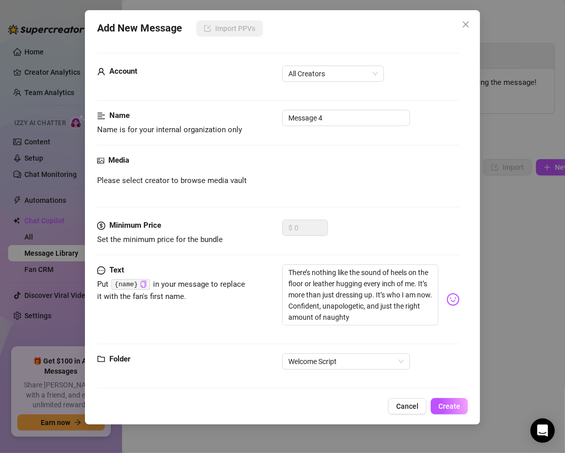
click at [455, 300] on img at bounding box center [453, 299] width 13 height 13
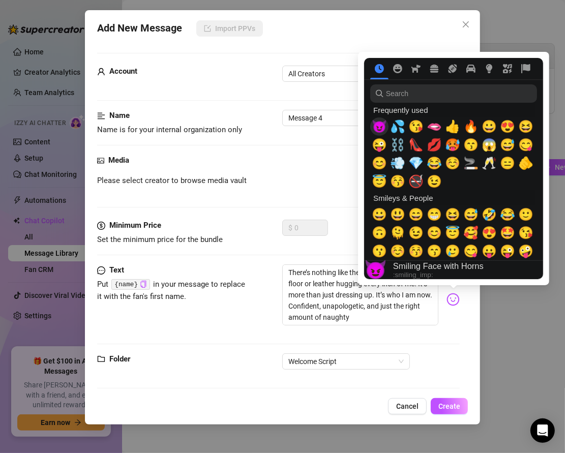
click at [378, 130] on span "😈" at bounding box center [379, 127] width 15 height 14
type textarea "There’s nothing like the sound of heels on the floor or leather hugging every i…"
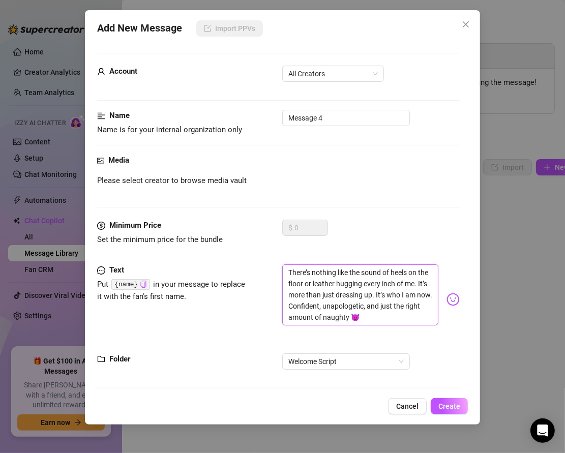
type textarea "There’s nothing like the sound of heels on the floor or leather hugging every i…"
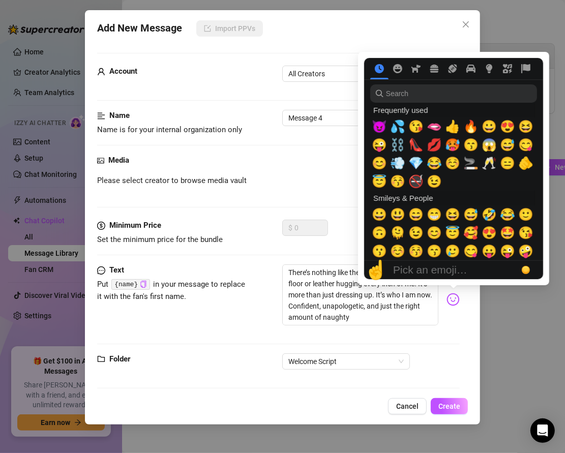
click at [453, 303] on img at bounding box center [453, 299] width 13 height 13
click at [433, 127] on span "🫦" at bounding box center [434, 127] width 15 height 14
type textarea "There’s nothing like the sound of heels on the floor or leather hugging every i…"
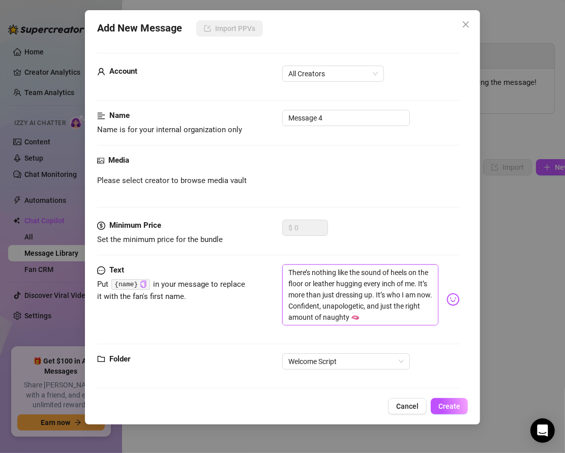
type textarea "There’s nothing like the sound of heels on the floor or leather hugging every i…"
click at [437, 407] on button "Create" at bounding box center [449, 406] width 37 height 16
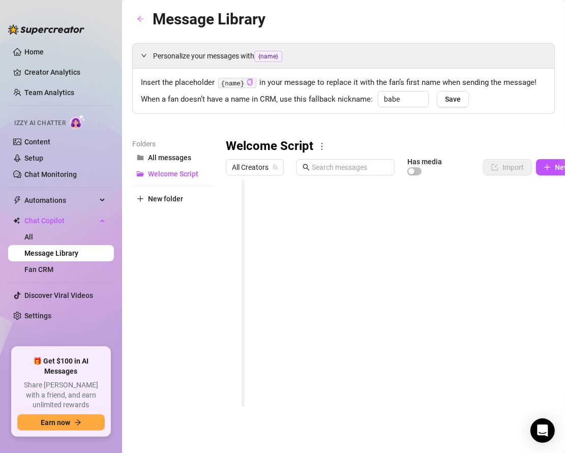
scroll to position [0, 134]
click at [340, 252] on div at bounding box center [416, 293] width 381 height 227
click at [430, 248] on div at bounding box center [416, 293] width 381 height 227
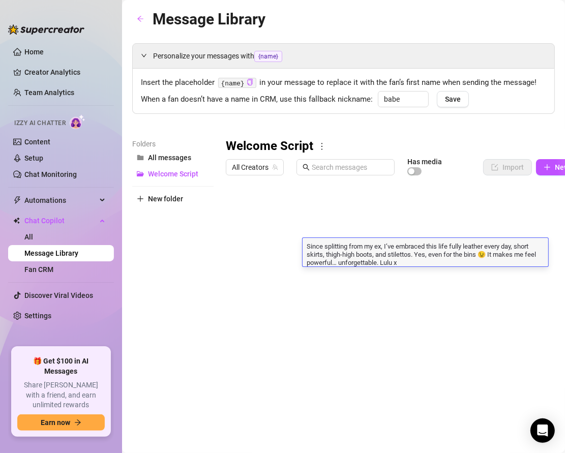
click at [405, 264] on textarea "Since splitting from my ex, I’ve embraced this life fully leather every day, sh…" at bounding box center [426, 253] width 246 height 25
type textarea "Since splitting from my ex, I’ve embraced this life fully leather every day, sh…"
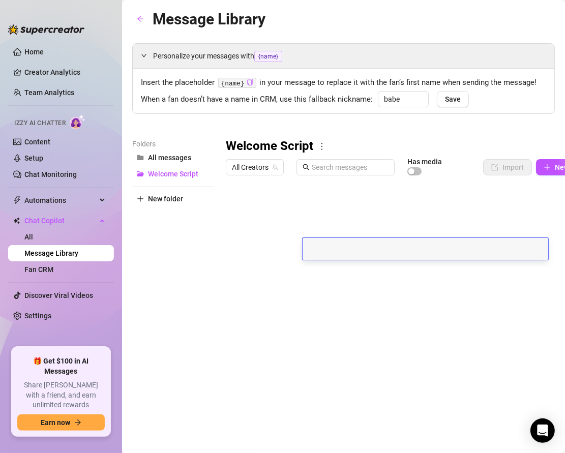
click at [202, 271] on div "Folders All messages Welcome Script New folder" at bounding box center [172, 272] width 81 height 269
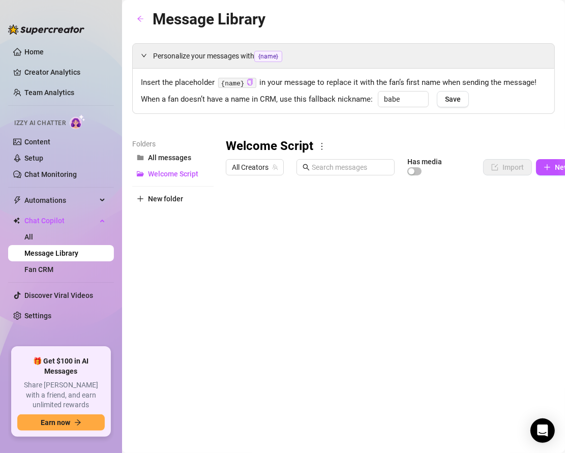
click at [361, 241] on div at bounding box center [416, 293] width 381 height 227
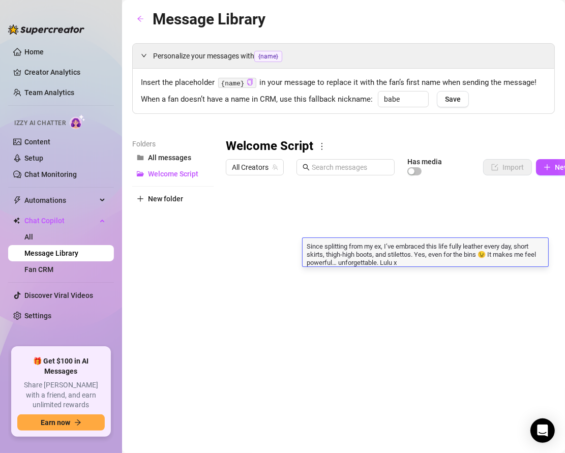
click at [361, 241] on textarea "Since splitting from my ex, I’ve embraced this life fully leather every day, sh…" at bounding box center [426, 253] width 246 height 25
click at [406, 263] on textarea "Since splitting from my ex, I’ve embraced this life fully leather every day, sh…" at bounding box center [426, 253] width 246 height 25
type textarea "Since splitting from my ex, I’ve embraced this life fully leather every day, sh…"
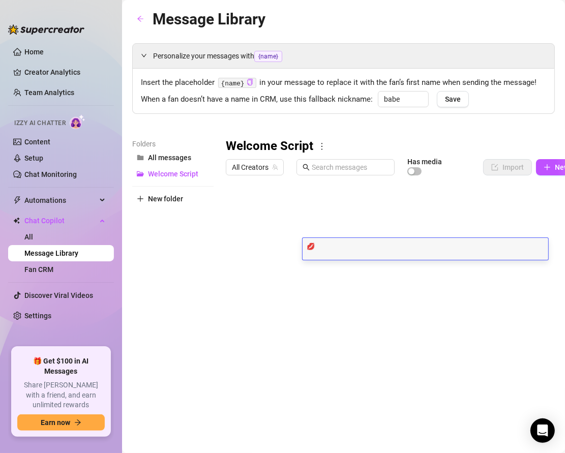
click at [375, 255] on div "💋 💋" at bounding box center [426, 249] width 246 height 22
click at [153, 272] on div "Folders All messages Welcome Script New folder" at bounding box center [172, 272] width 81 height 269
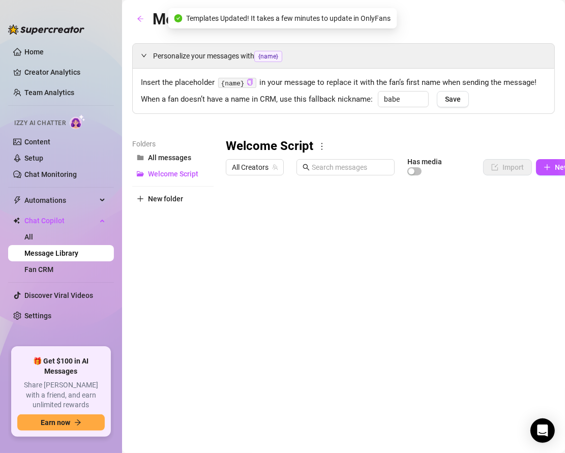
click at [153, 272] on div "Folders All messages Welcome Script New folder" at bounding box center [172, 272] width 81 height 269
click at [329, 243] on div at bounding box center [416, 293] width 381 height 227
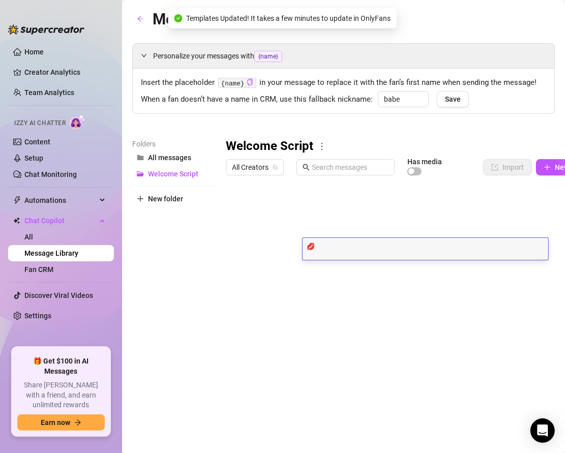
click at [329, 243] on textarea "💋" at bounding box center [426, 245] width 246 height 9
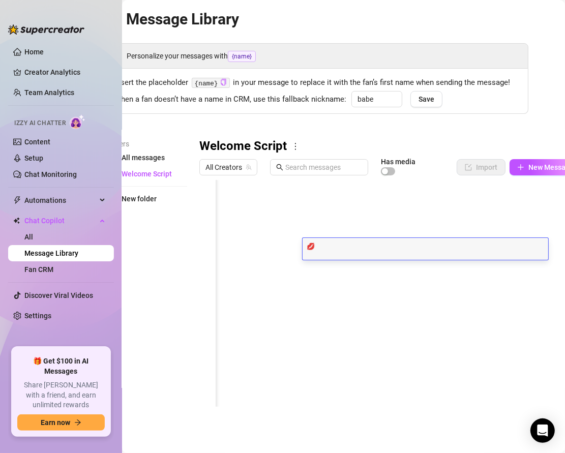
scroll to position [0, 41]
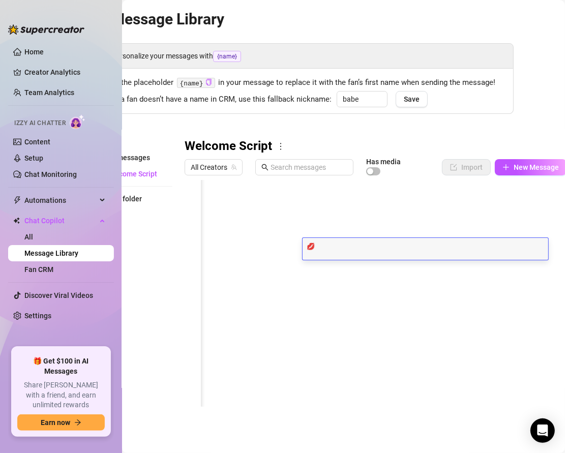
click at [243, 248] on div at bounding box center [375, 293] width 381 height 227
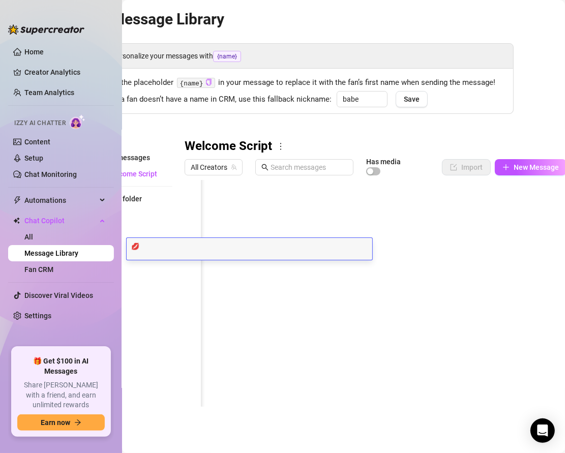
click at [243, 248] on textarea "💋" at bounding box center [250, 245] width 246 height 9
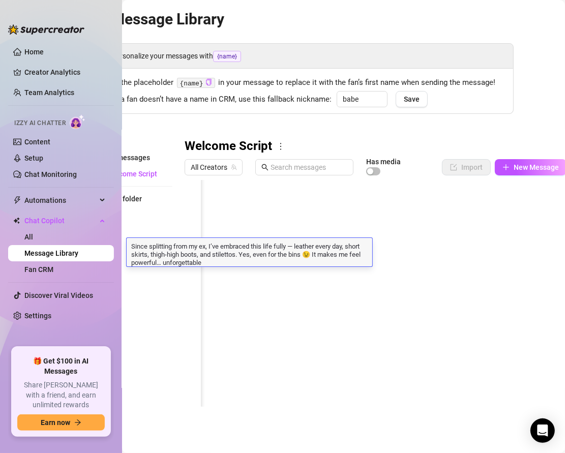
click at [296, 249] on textarea "Since splitting from my ex, I’ve embraced this life fully — leather every day, …" at bounding box center [250, 253] width 246 height 25
type textarea "Since splitting from my ex, I’ve embraced this life fully, leather every day, s…"
click at [212, 262] on textarea "Since splitting from my ex, I’ve embraced this life fully, leather every day, s…" at bounding box center [250, 253] width 246 height 25
type textarea "Since splitting from my ex, I’ve embraced this life fully, leather every day, s…"
click at [242, 305] on div at bounding box center [375, 293] width 381 height 227
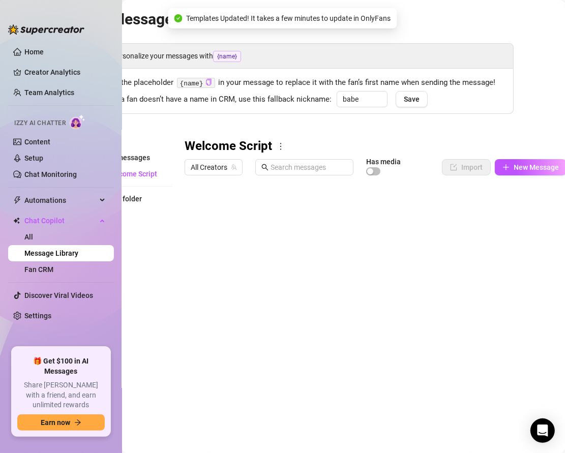
click at [388, 233] on div at bounding box center [375, 293] width 381 height 227
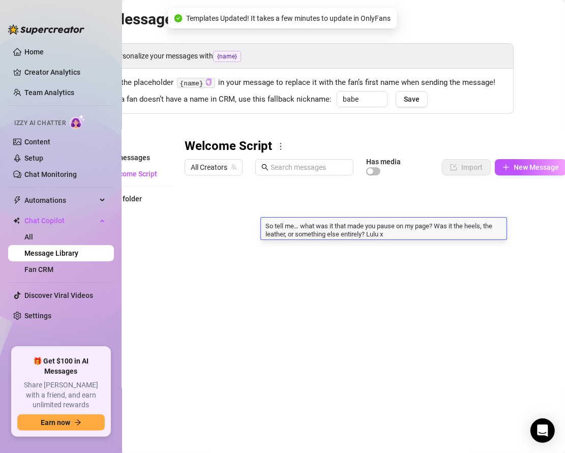
click at [388, 233] on textarea "So tell me… what was it that made you pause on my page? Was it the heels, the l…" at bounding box center [384, 229] width 246 height 17
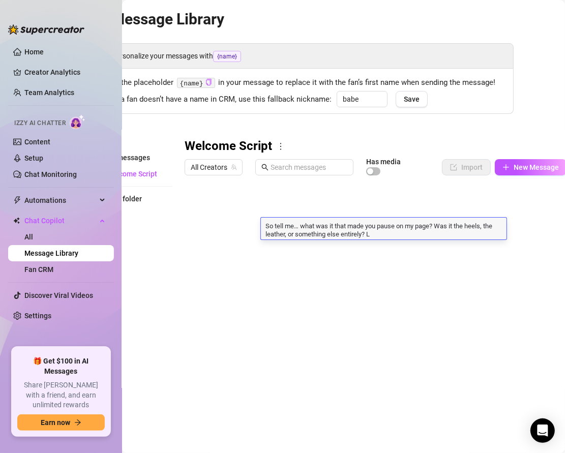
type textarea "So tell me… what was it that made you pause on my page? Was it the heels, the l…"
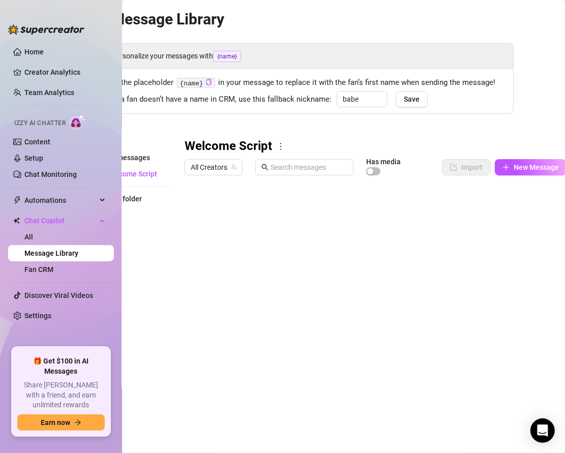
click at [331, 294] on div at bounding box center [375, 293] width 381 height 227
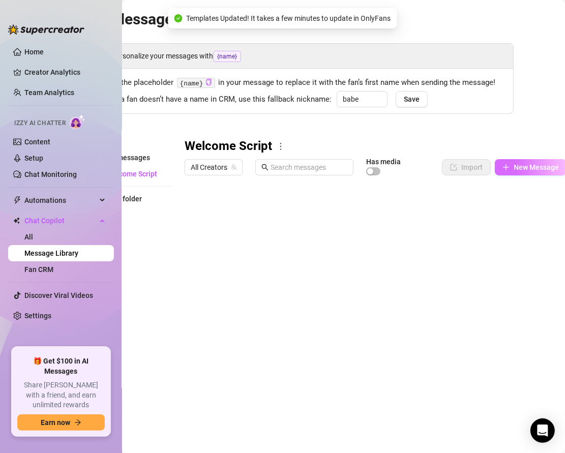
click at [524, 166] on span "New Message" at bounding box center [536, 167] width 45 height 8
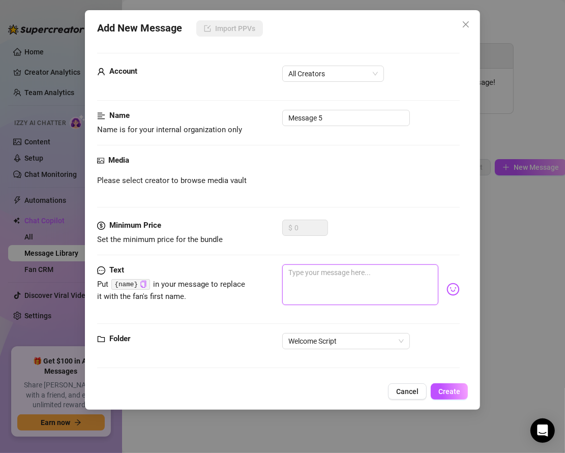
click at [320, 282] on textarea at bounding box center [360, 285] width 157 height 41
paste textarea "There’s nothing like the sound of heels on the floor or leather hugging every i…"
type textarea "There’s nothing like the sound of heels on the floor or leather hugging every i…"
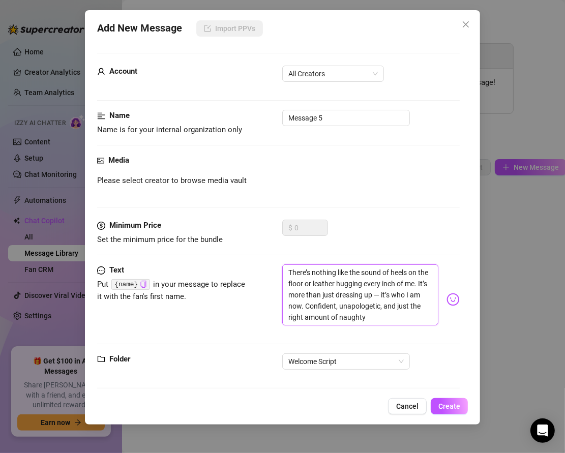
click at [380, 293] on textarea "There’s nothing like the sound of heels on the floor or leather hugging every i…" at bounding box center [360, 295] width 157 height 61
type textarea "There’s nothing like the sound of heels on the floor or leather hugging every i…"
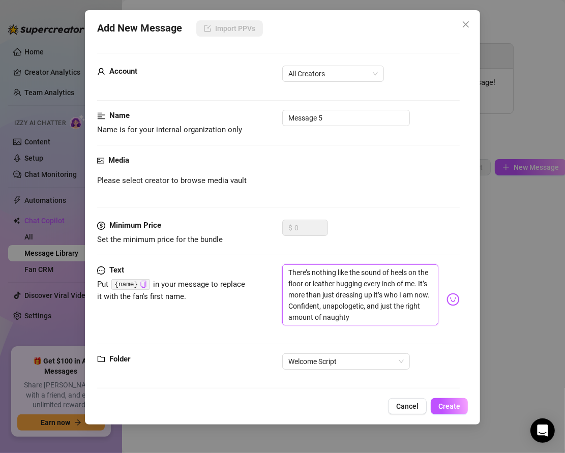
type textarea "There’s nothing like the sound of heels on the floor or leather hugging every i…"
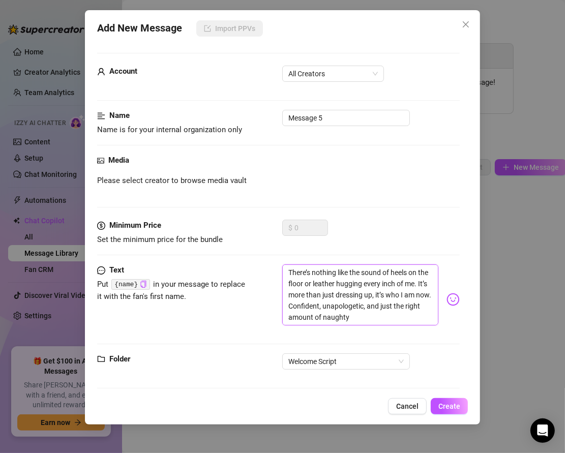
type textarea "There’s nothing like the sound of heels on the floor or leather hugging every i…"
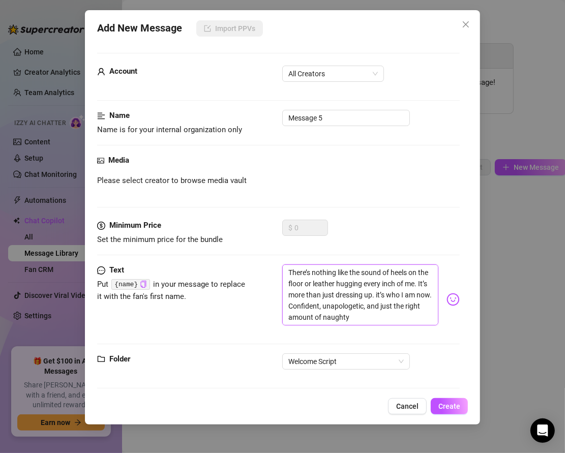
type textarea "There’s nothing like the sound of heels on the floor or leather hugging every i…"
click at [462, 23] on icon "close" at bounding box center [466, 24] width 8 height 8
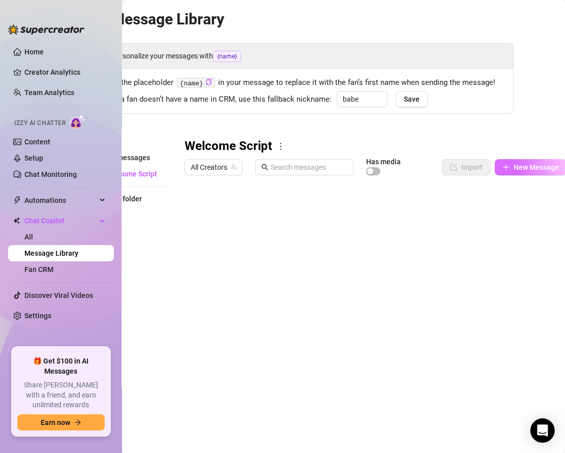
click at [514, 168] on span "New Message" at bounding box center [536, 167] width 45 height 8
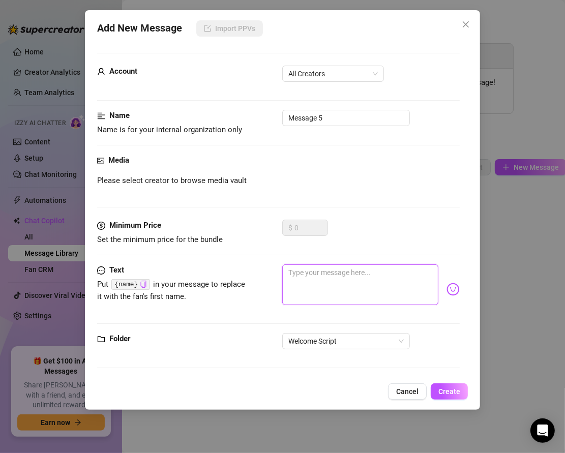
click at [297, 282] on textarea at bounding box center [360, 285] width 157 height 41
paste textarea "I wonder… does that excite you? Being around a woman who knows exactly how to c…"
type textarea "I wonder… does that excite you? Being around a woman who knows exactly how to c…"
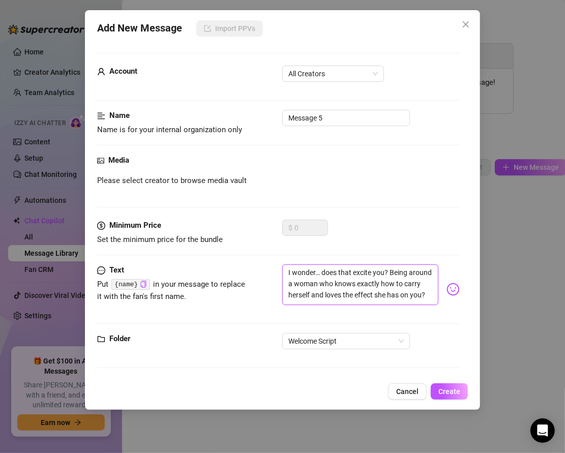
type textarea "I wonder… does that excite you? Being around a woman who knows exactly how to c…"
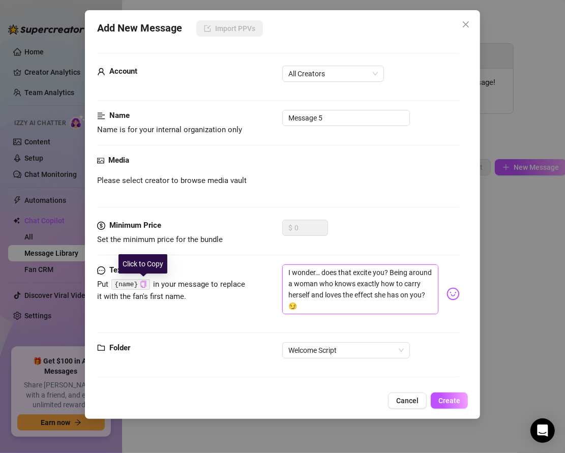
type textarea "I wonder… does that excite you? Being around a woman who knows exactly how to c…"
click at [144, 281] on icon "copy" at bounding box center [143, 284] width 5 height 7
click at [316, 272] on textarea "I wonder… does that excite you? Being around a woman who knows exactly how to c…" at bounding box center [360, 289] width 157 height 49
type textarea "I wonder … does that excite you? Being around a woman who knows exactly how to …"
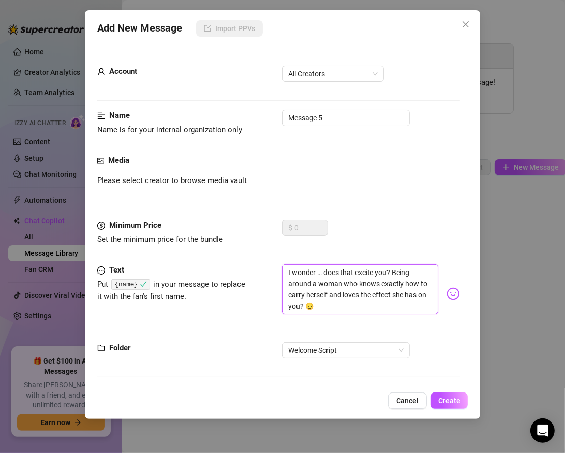
paste textarea "{name}"
type textarea "I wonder {name}… does that excite you? Being around a woman who knows exactly h…"
click at [443, 393] on button "Create" at bounding box center [449, 401] width 37 height 16
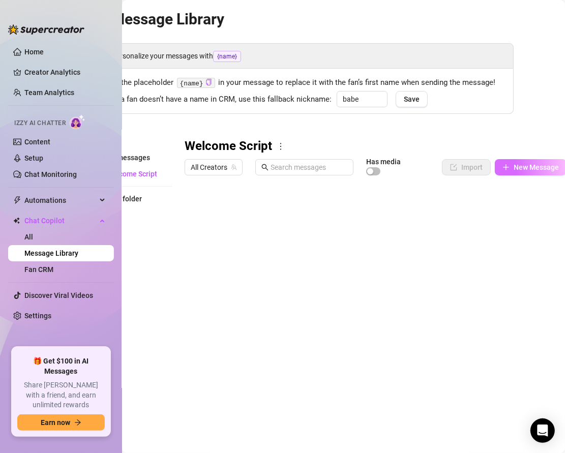
click at [504, 169] on icon "plus" at bounding box center [506, 167] width 7 height 7
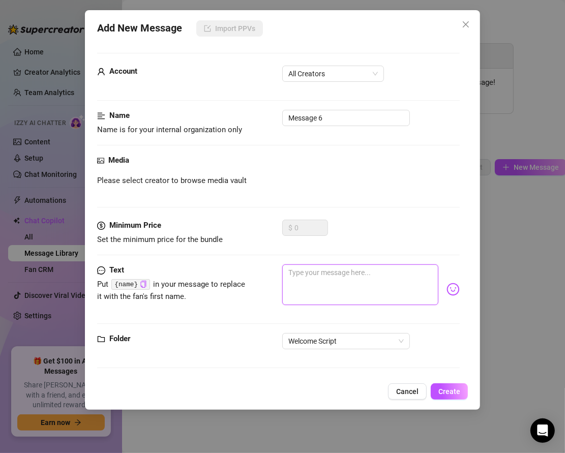
click at [289, 280] on textarea at bounding box center [360, 285] width 157 height 41
paste textarea "Tell me honestly, {name} — what kind of man are you when no one’s watching? The…"
type textarea "Tell me honestly, {name} — what kind of man are you when no one’s watching? The…"
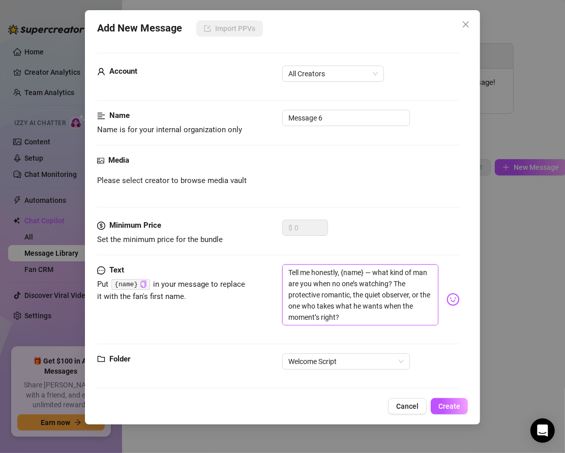
click at [372, 272] on textarea "Tell me honestly, {name} — what kind of man are you when no one’s watching? The…" at bounding box center [360, 295] width 157 height 61
type textarea "Tell me honestly, {name} what kind of man are you when no one’s watching? The p…"
type textarea "Tell me honestly, {name}, what kind of man are you when no one’s watching? The …"
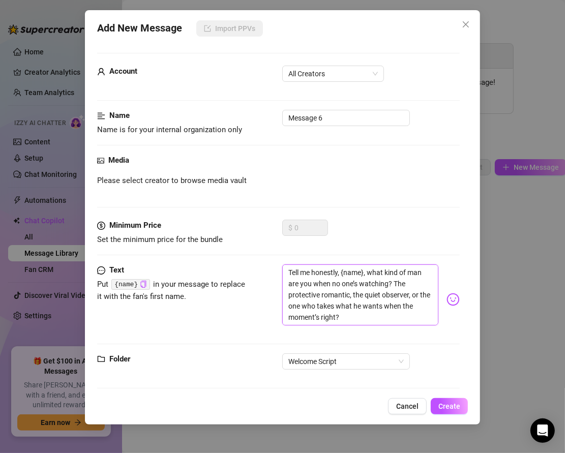
click at [362, 318] on textarea "Tell me honestly, {name}, what kind of man are you when no one’s watching? The …" at bounding box center [360, 295] width 157 height 61
type textarea "Tell me honestly, {name}, what kind of man are you when no one’s watching? The …"
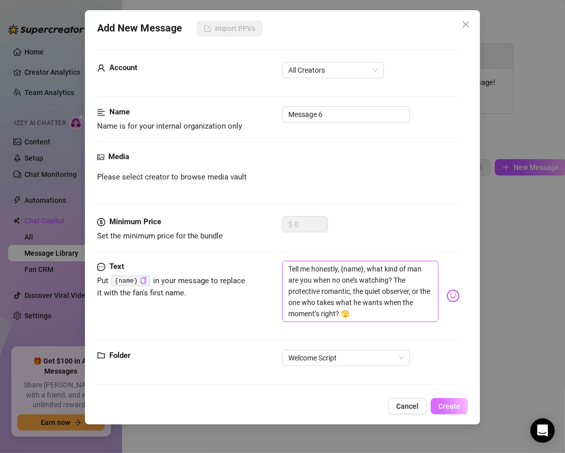
type textarea "Tell me honestly, {name}, what kind of man are you when no one’s watching? The …"
click at [438, 405] on button "Create" at bounding box center [449, 406] width 37 height 16
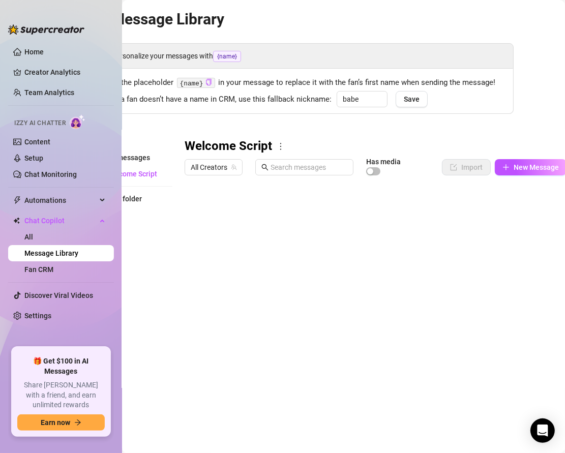
click at [309, 290] on div at bounding box center [375, 293] width 381 height 227
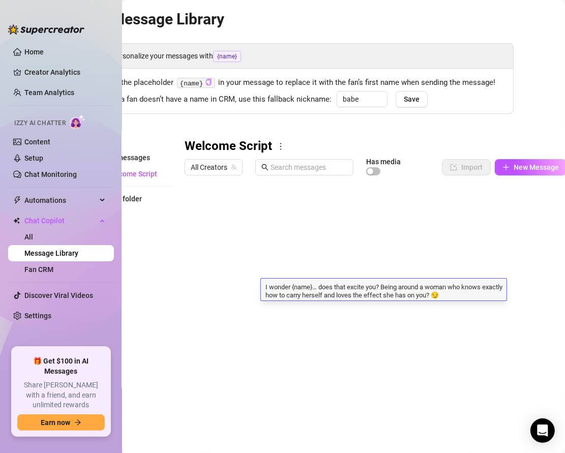
click at [314, 287] on textarea "I wonder {name}… does that excite you? Being around a woman who knows exactly h…" at bounding box center [384, 290] width 246 height 17
type textarea "I wonder… does that excite you? Being around a woman who knows exactly how to c…"
click at [302, 335] on div at bounding box center [375, 293] width 381 height 227
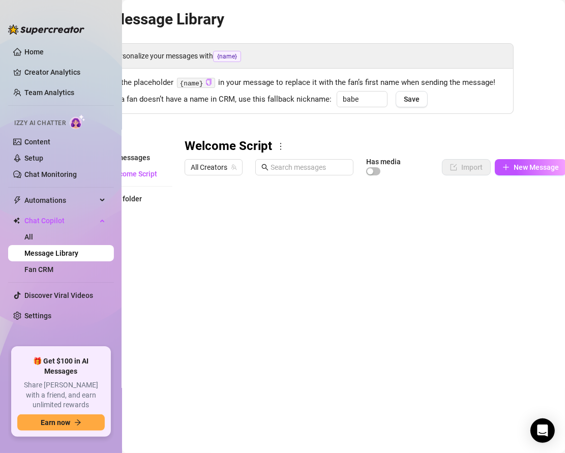
click at [271, 328] on div at bounding box center [375, 293] width 381 height 227
click at [509, 172] on button "New Message" at bounding box center [531, 167] width 72 height 16
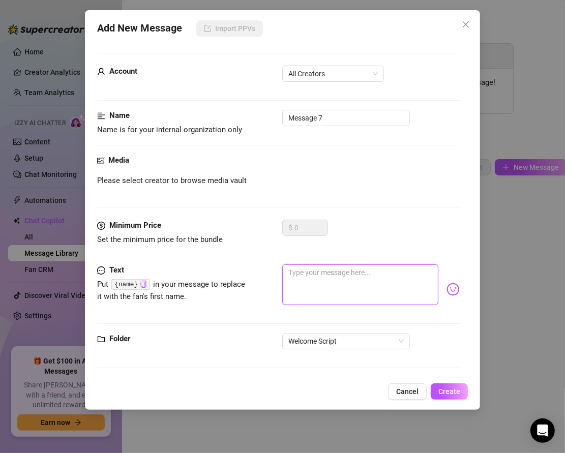
click at [314, 282] on textarea at bounding box center [360, 285] width 157 height 41
paste textarea "And if I were right there with you… how would you handle me?"
type textarea "And if I were right there with you… how would you handle me?"
type textarea "And if I were right there with you… How would you handle me?"
click at [347, 286] on textarea "And if I were right there with you… How would you handle me?" at bounding box center [360, 285] width 157 height 41
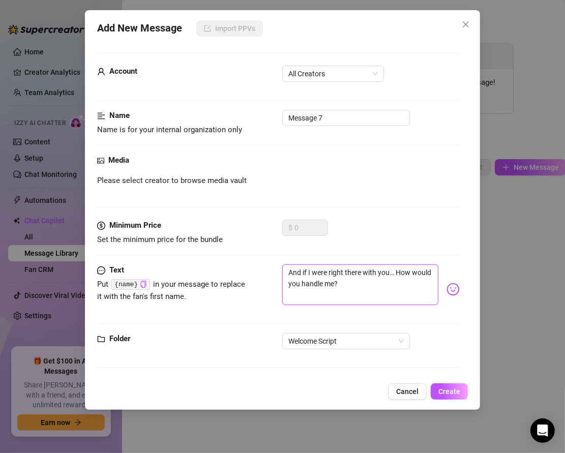
type textarea "And if I were right there with you… How would you handle me?"
type textarea "And if I were right there with you… How would you handle me? ⛓️"
click at [447, 388] on span "Create" at bounding box center [449, 392] width 22 height 8
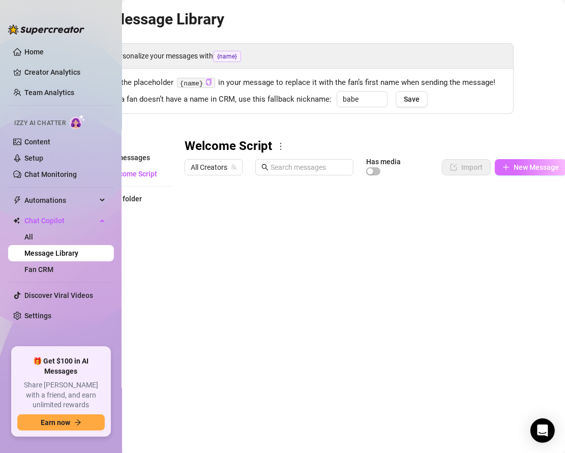
click at [519, 165] on span "New Message" at bounding box center [536, 167] width 45 height 8
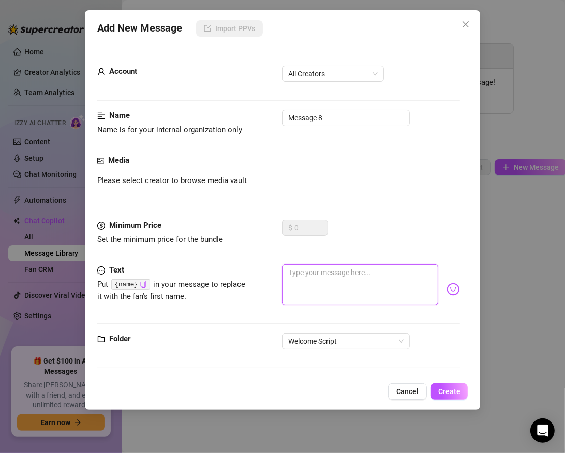
click at [294, 278] on textarea at bounding box center [360, 285] width 157 height 41
paste textarea "I’ll let you in on a secret: I don’t just dress this way to tease. I crave conn…"
type textarea "I’ll let you in on a secret: I don’t just dress this way to tease. I crave conn…"
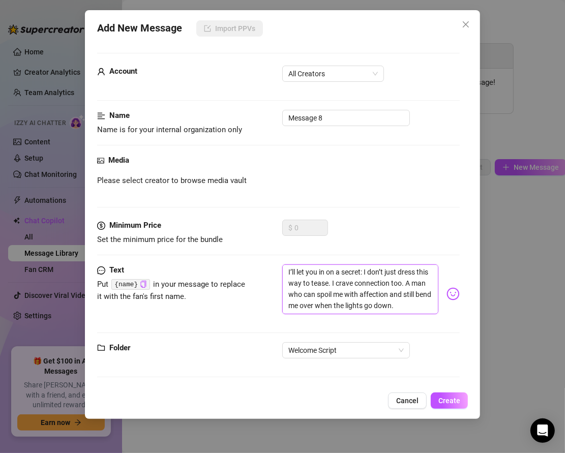
scroll to position [0, 0]
type textarea "I’ll let you in on a secret: I don’t just dress this way to tease. I crave conn…"
click at [394, 308] on textarea "I’ll let you in on a secret: I don’t just dress this way to tease. I crave conn…" at bounding box center [360, 289] width 157 height 49
type textarea "I’ll let you in on a secret: I don’t just dress this way to tease. I crave conn…"
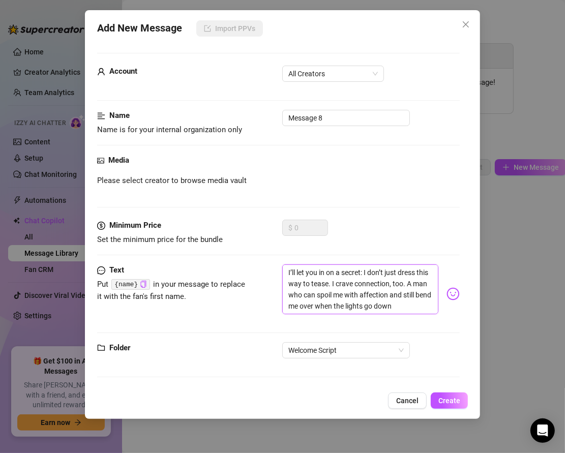
type textarea "I’ll let you in on a secret: I don’t just dress this way to tease. I crave conn…"
click at [455, 291] on img at bounding box center [453, 293] width 13 height 13
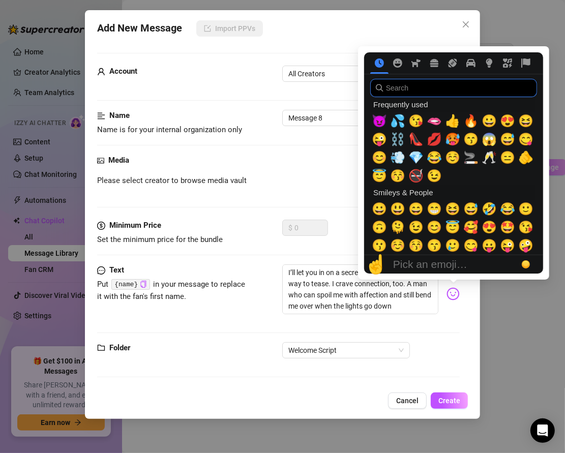
click at [397, 93] on input "search" at bounding box center [453, 88] width 167 height 18
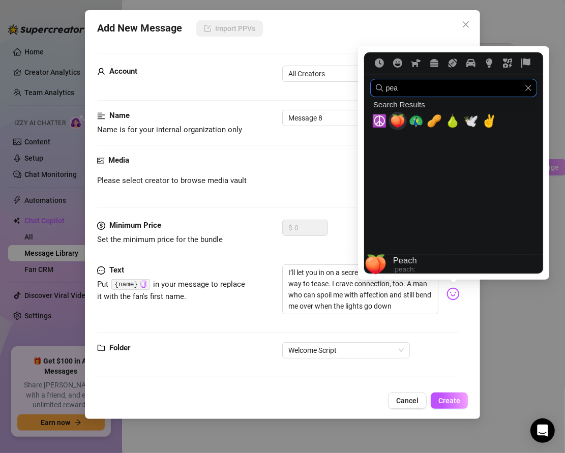
type input "pea"
click at [400, 120] on span "🍑" at bounding box center [397, 121] width 15 height 14
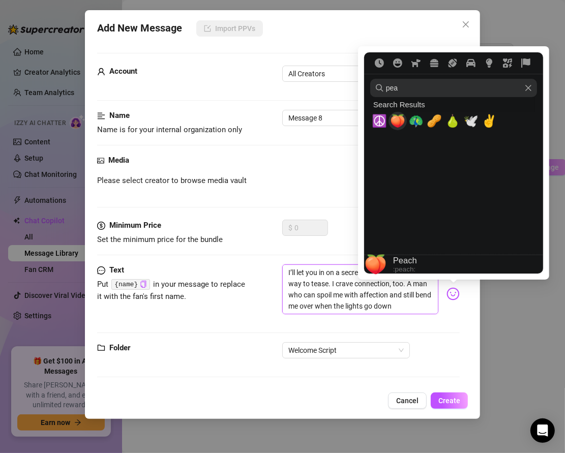
type textarea "I’ll let you in on a secret: I don’t just dress this way to tease. I crave conn…"
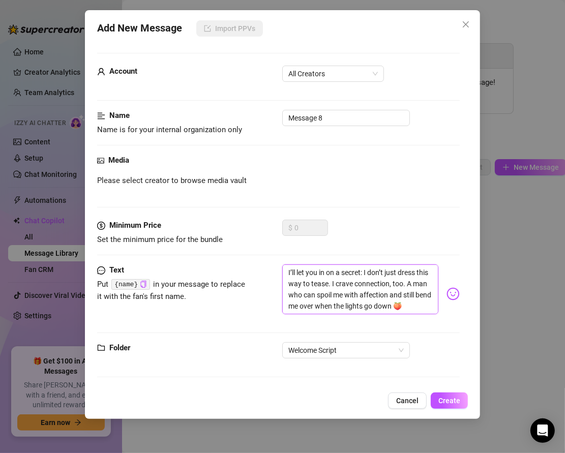
click at [395, 305] on textarea "I’ll let you in on a secret: I don’t just dress this way to tease. I crave conn…" at bounding box center [360, 289] width 157 height 49
type textarea "I’ll let you in on a secret: I don’t just dress this way to tease. I crave conn…"
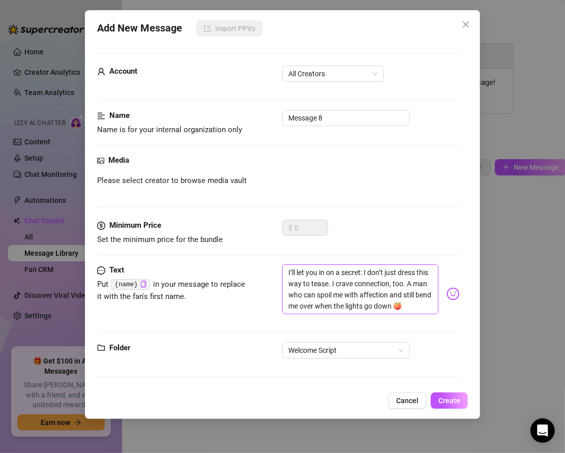
type textarea "I’ll let you in on a secret: I don’t just dress this way to tease. I crave conn…"
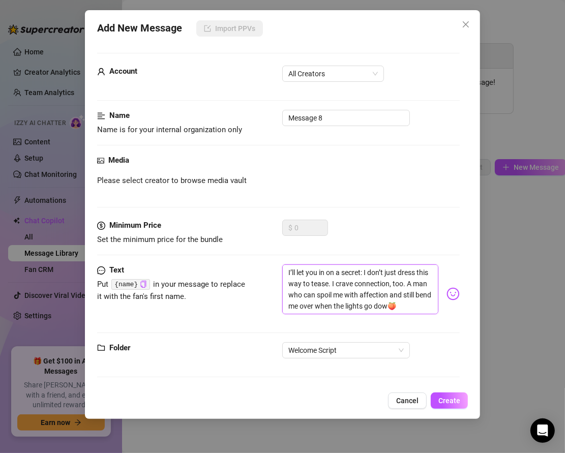
type textarea "I’ll let you in on a secret: I don’t just dress this way to tease. I crave conn…"
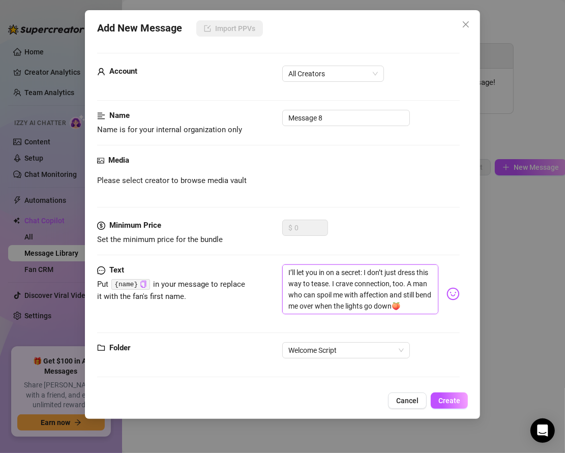
type textarea "I’ll let you in on a secret: I don’t just dress this way to tease. I crave conn…"
click at [448, 397] on span "Create" at bounding box center [449, 401] width 22 height 8
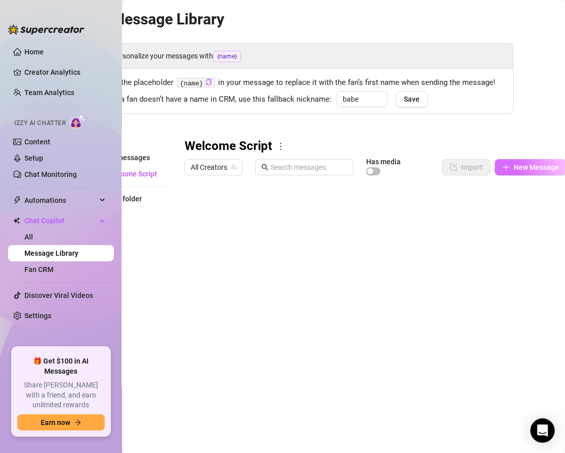
click at [510, 167] on button "New Message" at bounding box center [531, 167] width 72 height 16
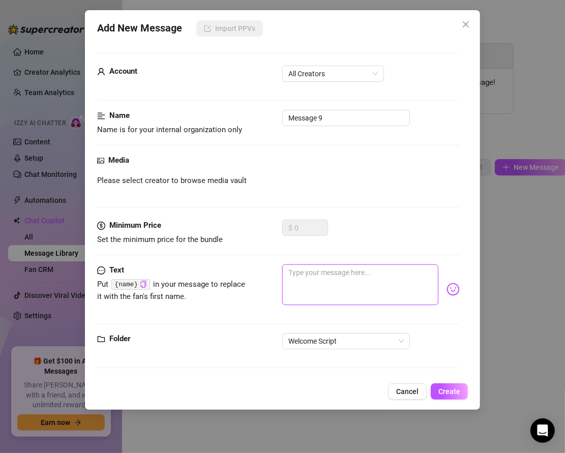
click at [289, 273] on textarea at bounding box center [360, 285] width 157 height 41
paste textarea "Describe your perfect day with me — would it be coffee, laughter, and deep talk…"
click at [405, 272] on textarea "Describe your perfect day with me — would it be coffee, laughter, and deep talk…" at bounding box center [360, 285] width 157 height 41
click at [394, 293] on textarea "Describe your perfect day with me: would it be coffee, laughter, and deep talks…" at bounding box center [360, 285] width 157 height 41
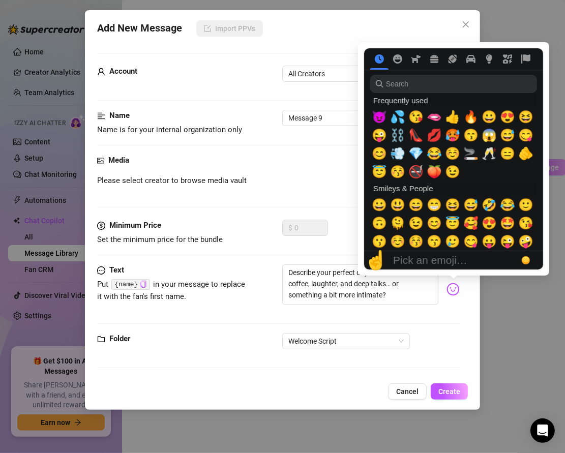
click at [450, 289] on img at bounding box center [453, 289] width 13 height 13
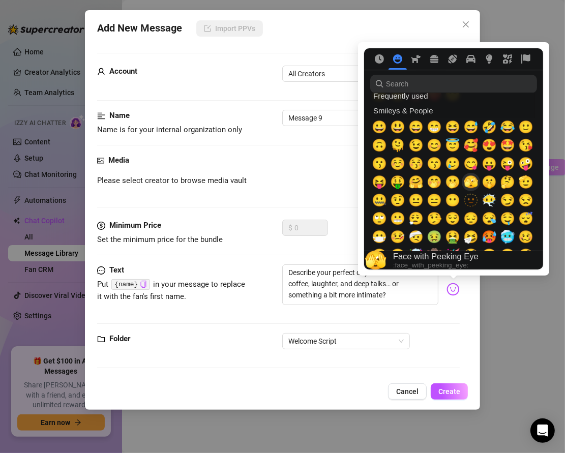
scroll to position [118, 0]
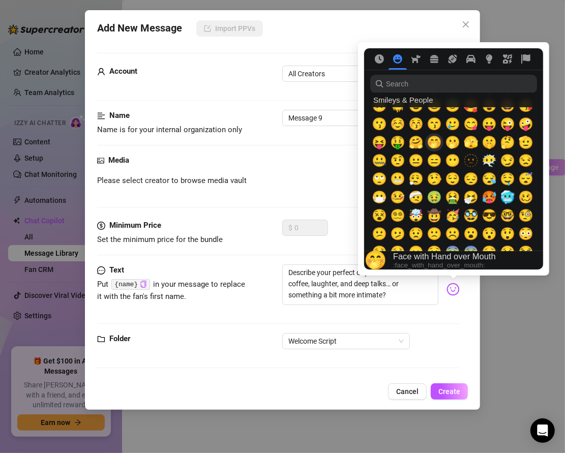
click at [433, 144] on span "🤭" at bounding box center [434, 142] width 15 height 14
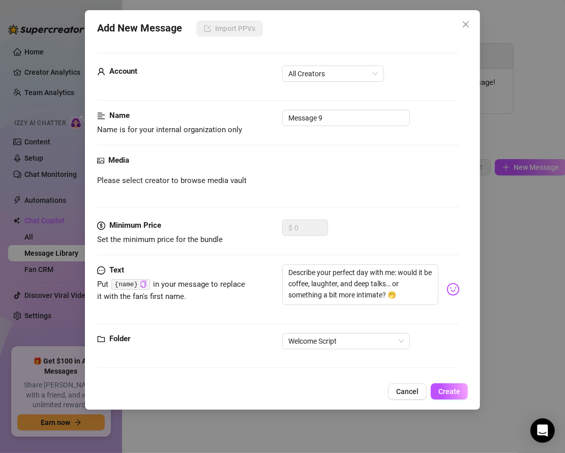
click at [403, 314] on div "Text Put {name} in your message to replace it with the fan's first name. Descri…" at bounding box center [278, 299] width 363 height 69
click at [451, 388] on span "Create" at bounding box center [449, 392] width 22 height 8
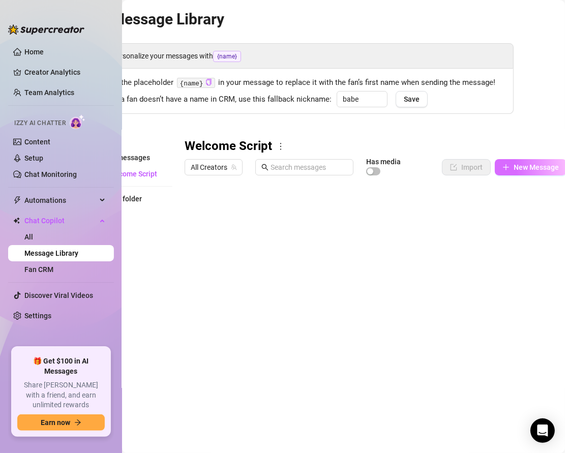
click at [518, 168] on span "New Message" at bounding box center [536, 167] width 45 height 8
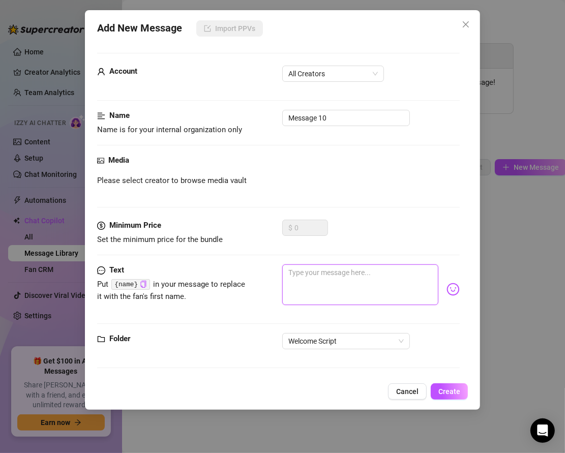
click at [296, 273] on textarea at bounding box center [360, 285] width 157 height 41
paste textarea "Describe your perfect day with me — would it be coffee, laughter, and deep talk…"
click at [404, 273] on textarea "Describe your perfect day with me — would it be coffee, laughter, and deep talk…" at bounding box center [360, 285] width 157 height 41
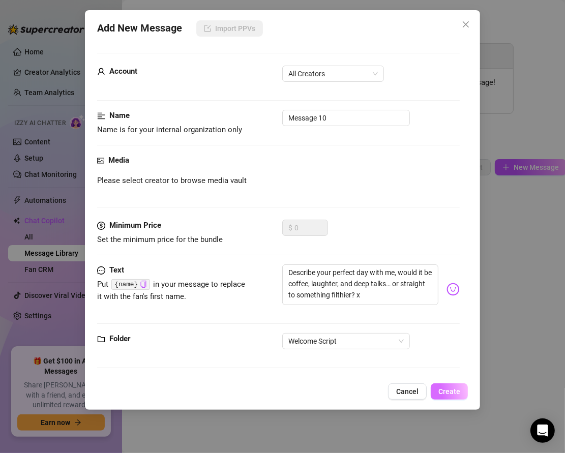
click at [450, 396] on button "Create" at bounding box center [449, 392] width 37 height 16
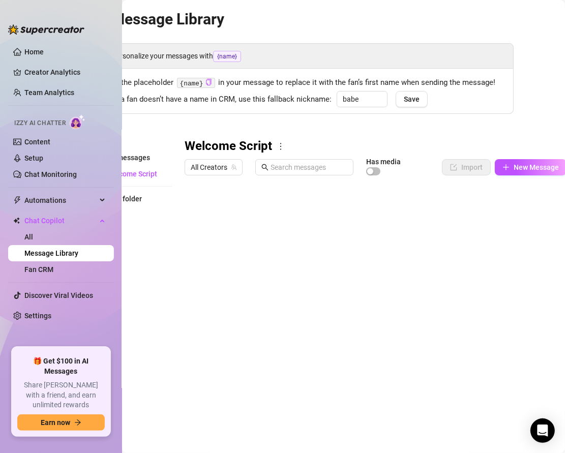
scroll to position [41, 0]
click at [514, 168] on span "New Message" at bounding box center [536, 167] width 45 height 8
click at [517, 167] on span "New Message" at bounding box center [536, 167] width 45 height 8
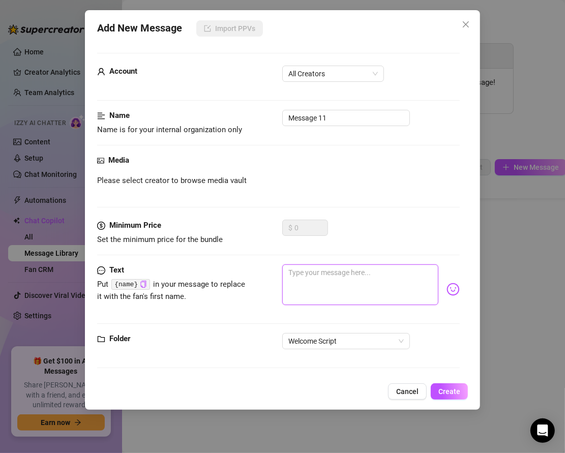
click at [298, 283] on textarea at bounding box center [360, 285] width 157 height 41
paste textarea "Oh, and earlier I caught my reflection in this leather mini and heels… and had …"
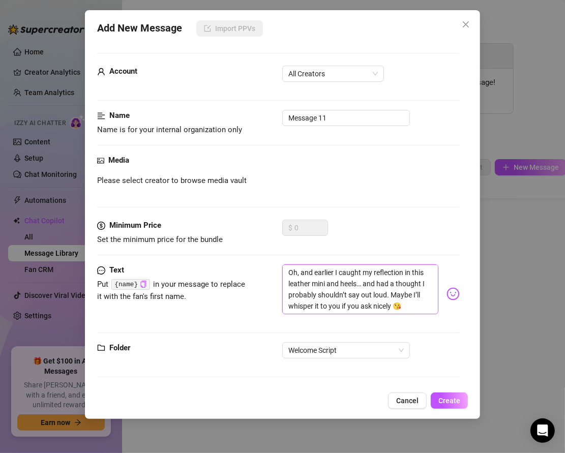
scroll to position [0, 0]
click at [446, 398] on span "Create" at bounding box center [449, 401] width 22 height 8
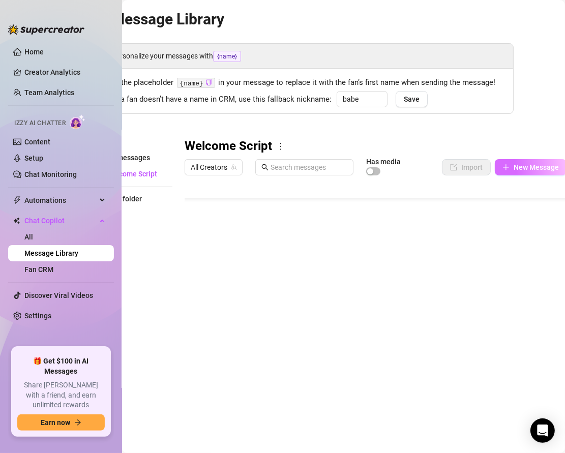
click at [511, 167] on button "New Message" at bounding box center [531, 167] width 72 height 16
click at [513, 174] on button "New Message" at bounding box center [531, 167] width 72 height 16
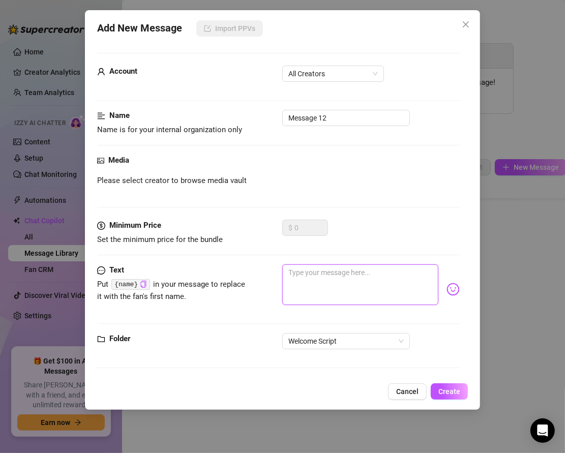
click at [309, 280] on textarea at bounding box center [360, 285] width 157 height 41
paste textarea "“Still dressed… still turned on. Couldn’t resist giving you a peek."
click at [290, 271] on textarea "“Still dressed… still turned on. Couldn’t resist giving you a peek." at bounding box center [360, 285] width 157 height 41
click at [348, 285] on textarea "Still dressed… still turned on. Couldn’t resist giving you a peek." at bounding box center [360, 285] width 157 height 41
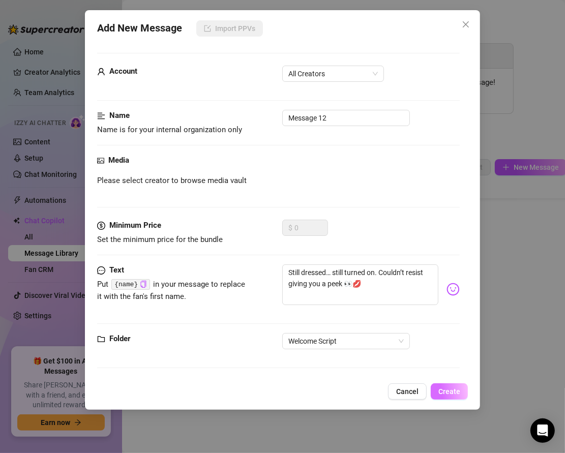
click at [448, 392] on span "Create" at bounding box center [449, 392] width 22 height 8
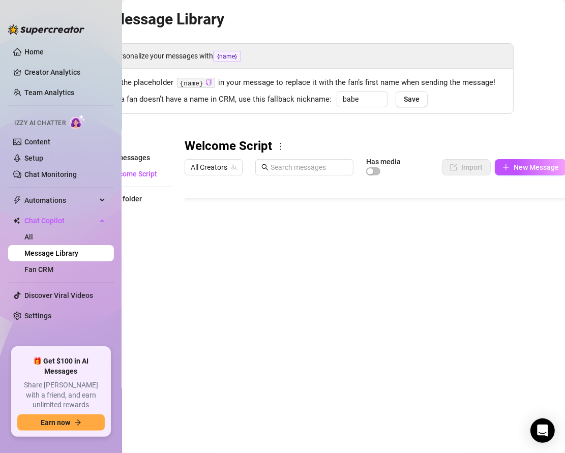
scroll to position [81, 0]
click at [516, 167] on span "New Message" at bounding box center [536, 167] width 45 height 8
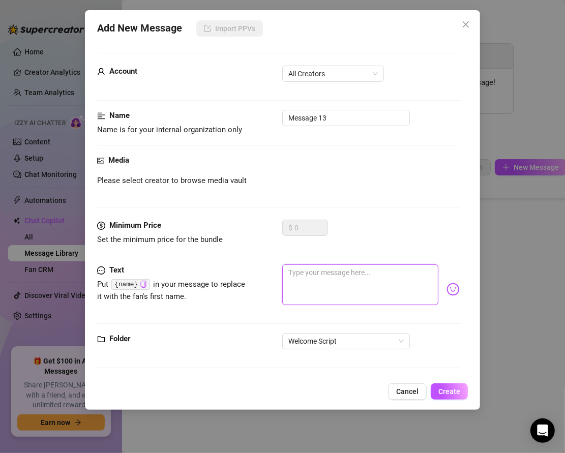
click at [298, 272] on textarea at bounding box center [360, 285] width 157 height 41
paste textarea "I’m running a hot bath now… imagining the water on my skin where your hands sho…"
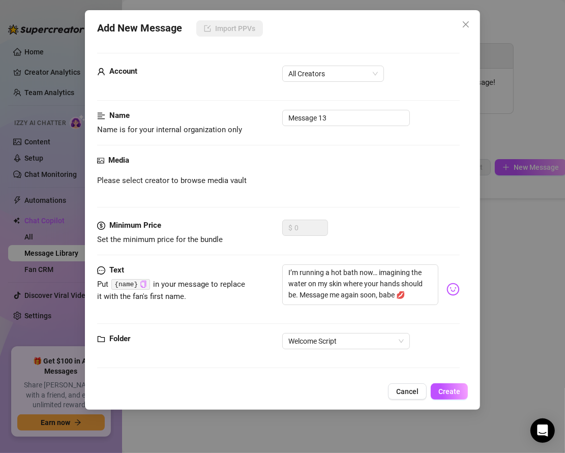
click at [144, 282] on icon "copy" at bounding box center [143, 284] width 7 height 7
click at [444, 384] on button "Create" at bounding box center [449, 392] width 37 height 16
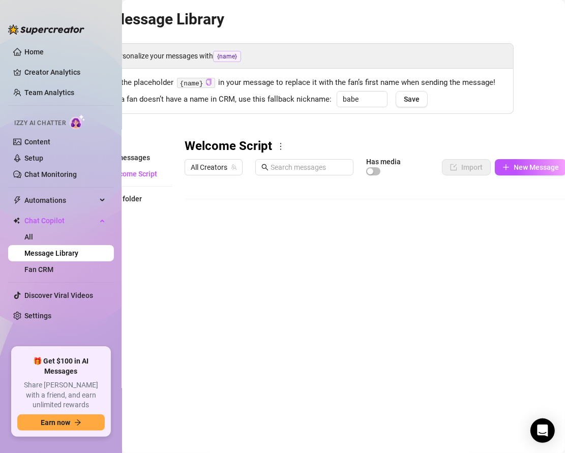
scroll to position [0, 0]
click at [129, 243] on div "Folders All messages Welcome Script New folder" at bounding box center [131, 272] width 81 height 269
